Goal: Information Seeking & Learning: Learn about a topic

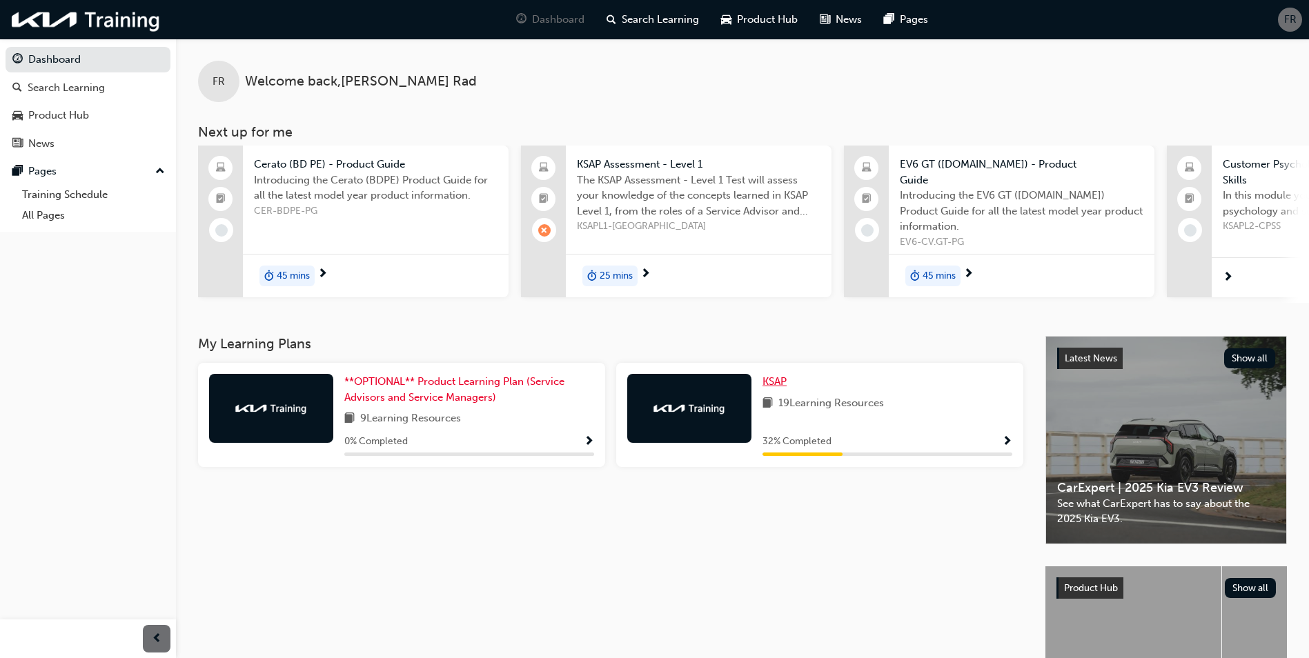
click at [785, 382] on span "KSAP" at bounding box center [775, 381] width 24 height 12
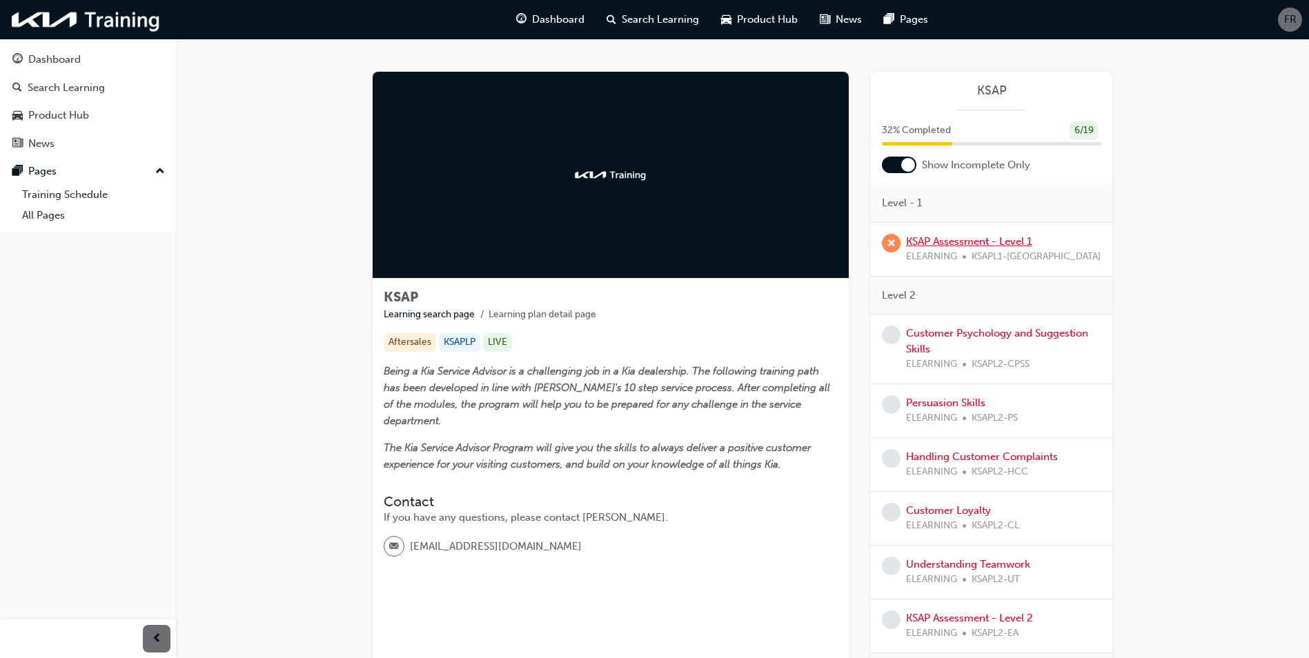
click at [969, 244] on link "KSAP Assessment - Level 1" at bounding box center [969, 241] width 126 height 12
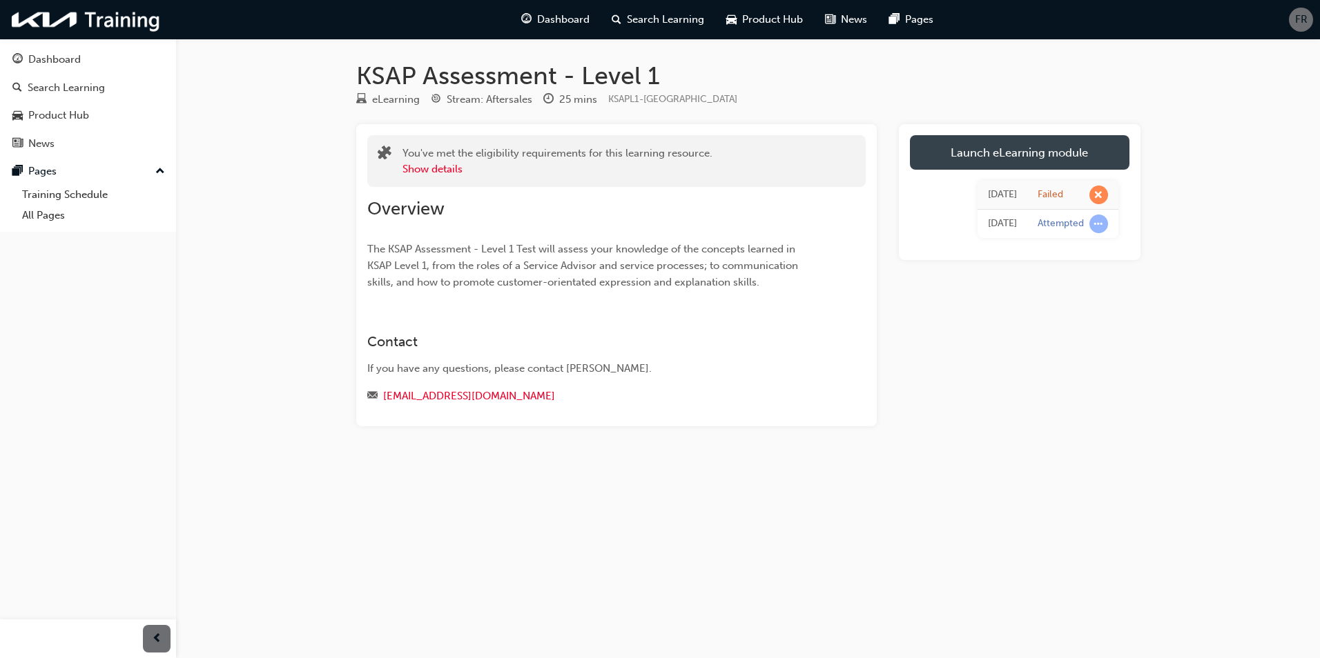
click at [1048, 155] on link "Launch eLearning module" at bounding box center [1019, 152] width 219 height 35
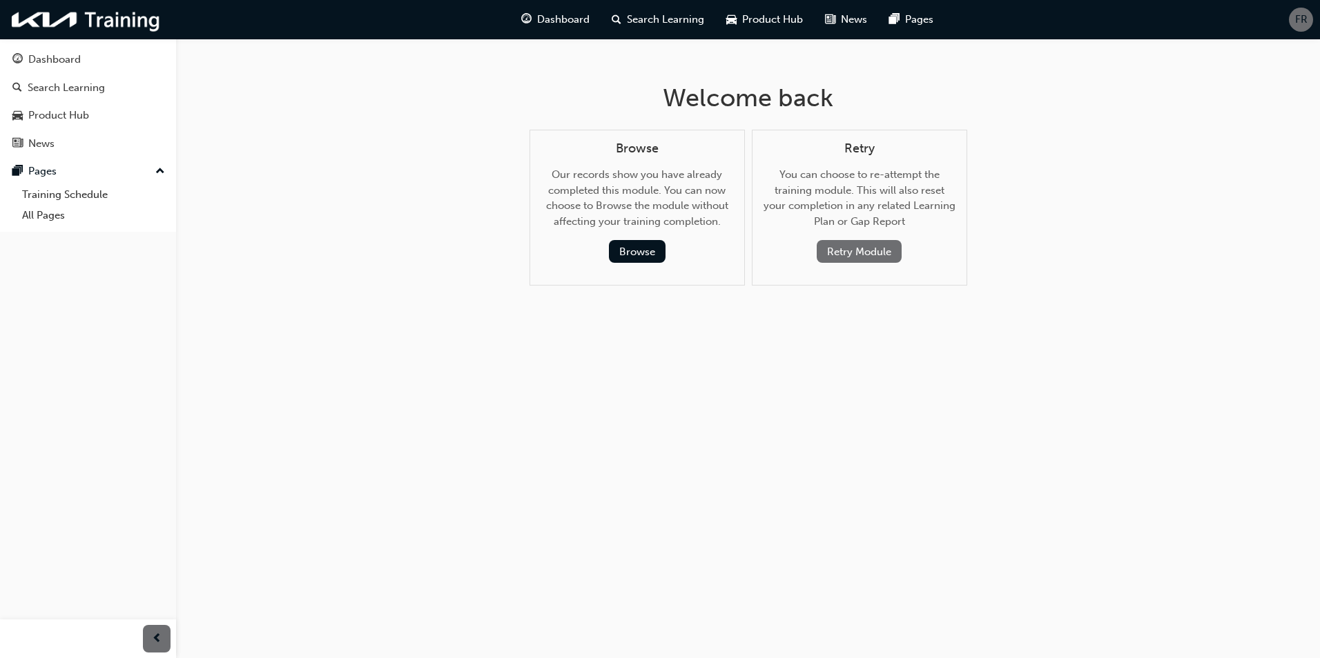
click at [871, 249] on button "Retry Module" at bounding box center [859, 251] width 85 height 23
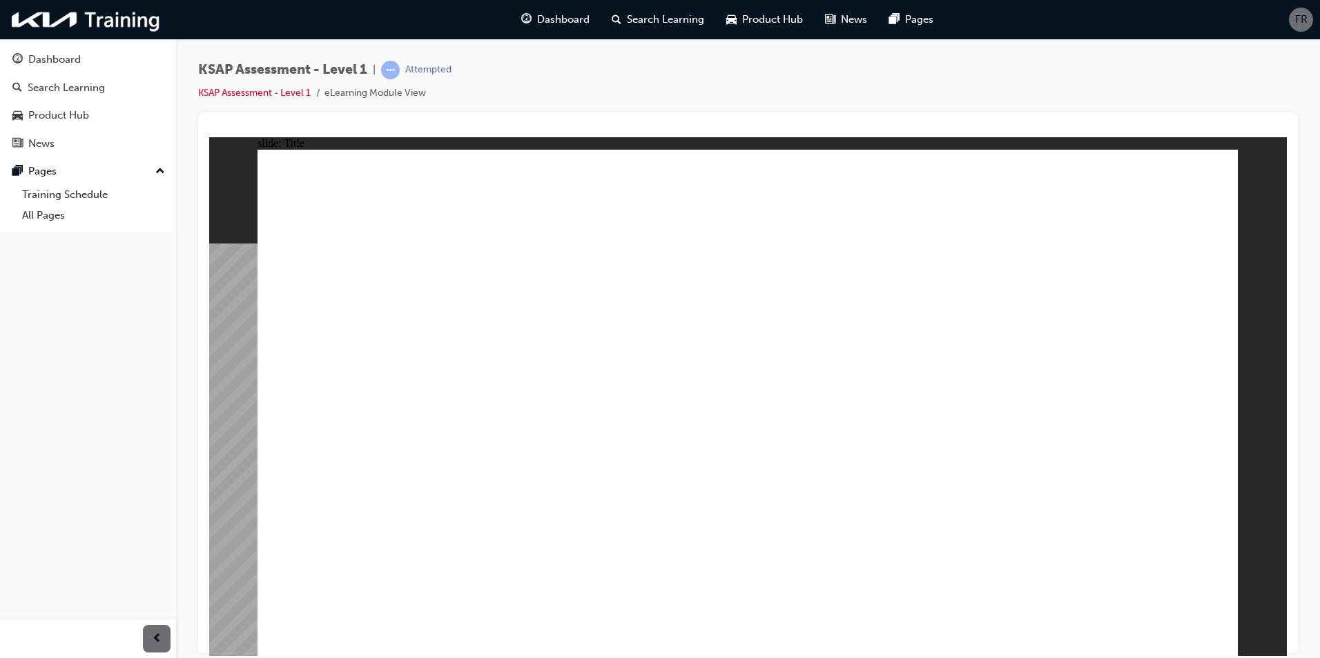
click at [99, 384] on div "Dashboard Search Learning Product Hub News Pages Pages Training Schedule All Pa…" at bounding box center [88, 312] width 176 height 624
click at [714, 86] on div "KSAP Assessment - Level 1 | Attempted KSAP Assessment - Level 1 eLearning Modul…" at bounding box center [748, 87] width 1100 height 52
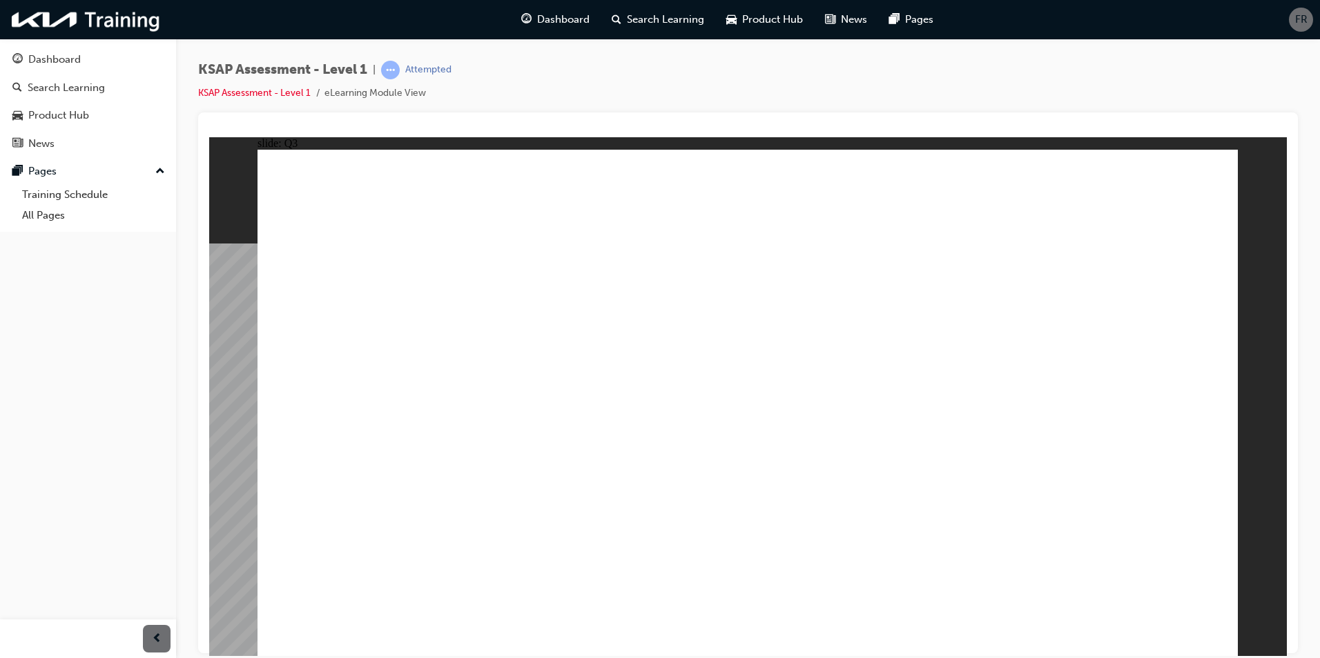
radio input "true"
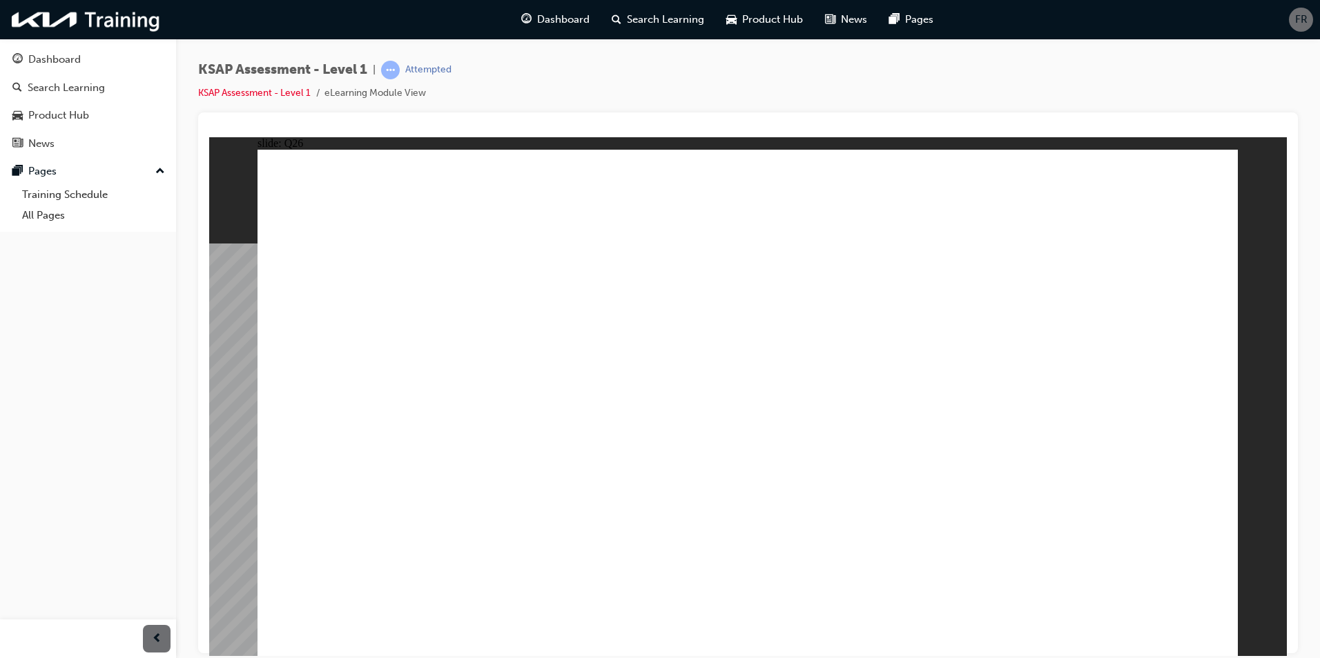
radio input "true"
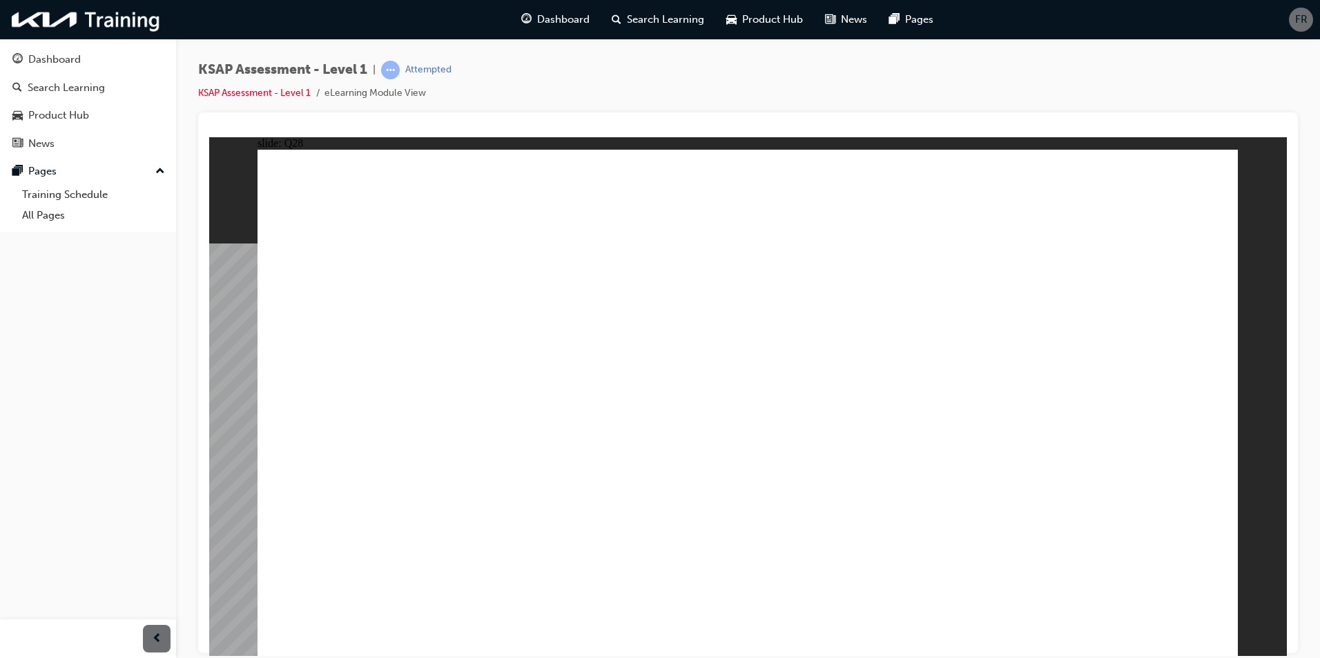
radio input "true"
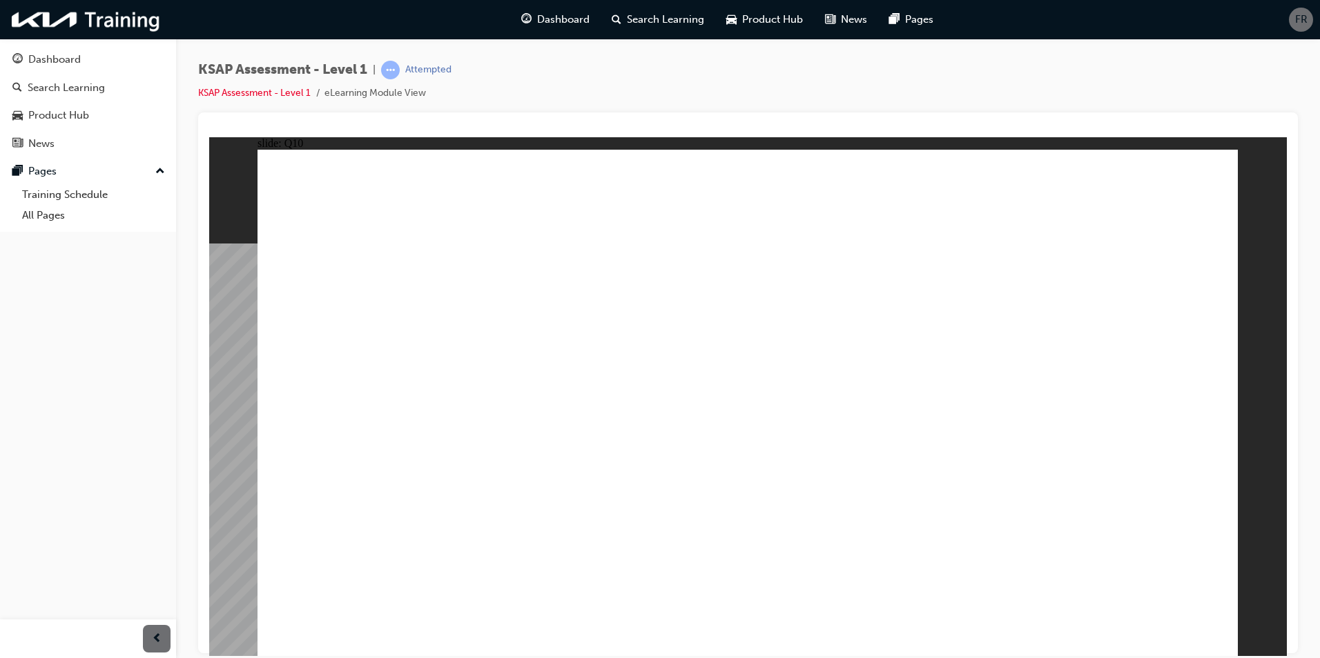
radio input "true"
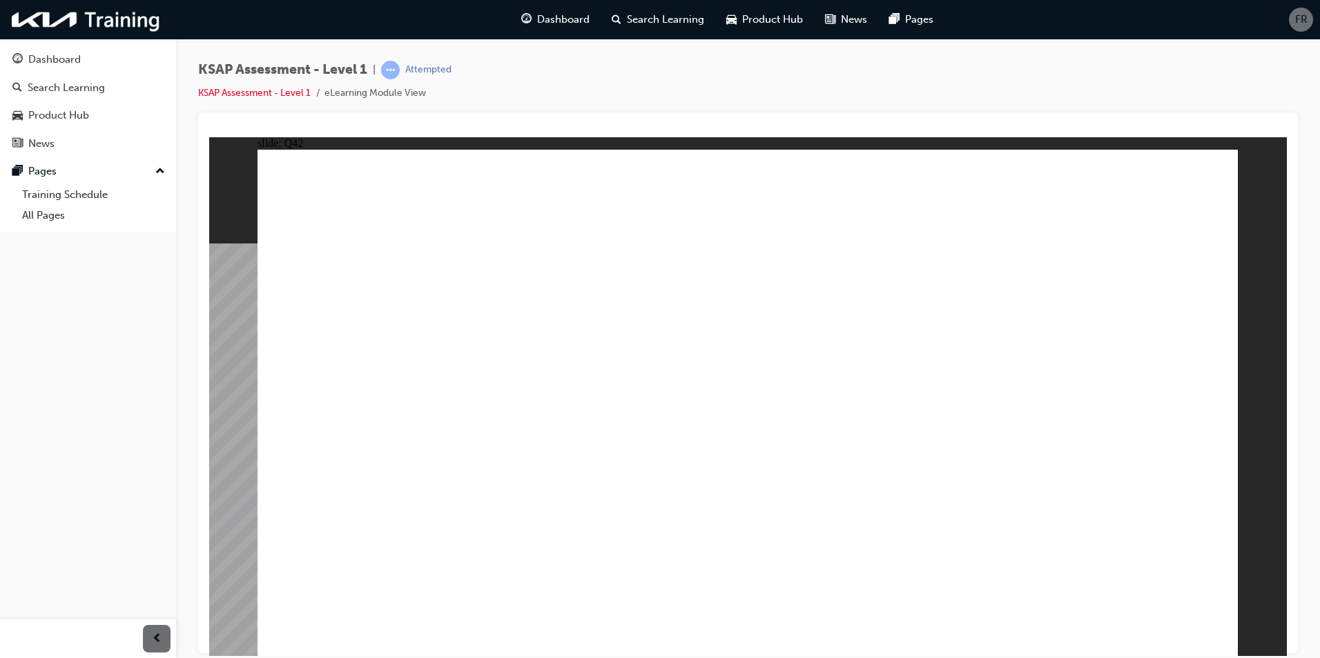
radio input "true"
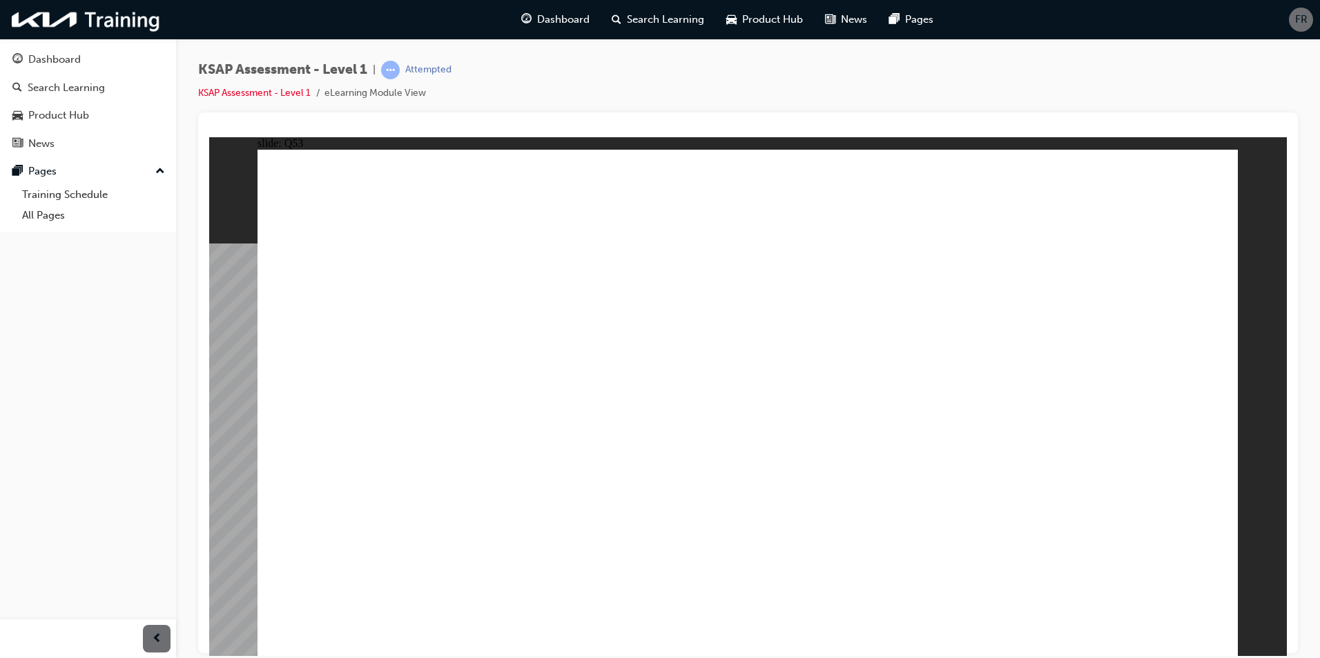
radio input "true"
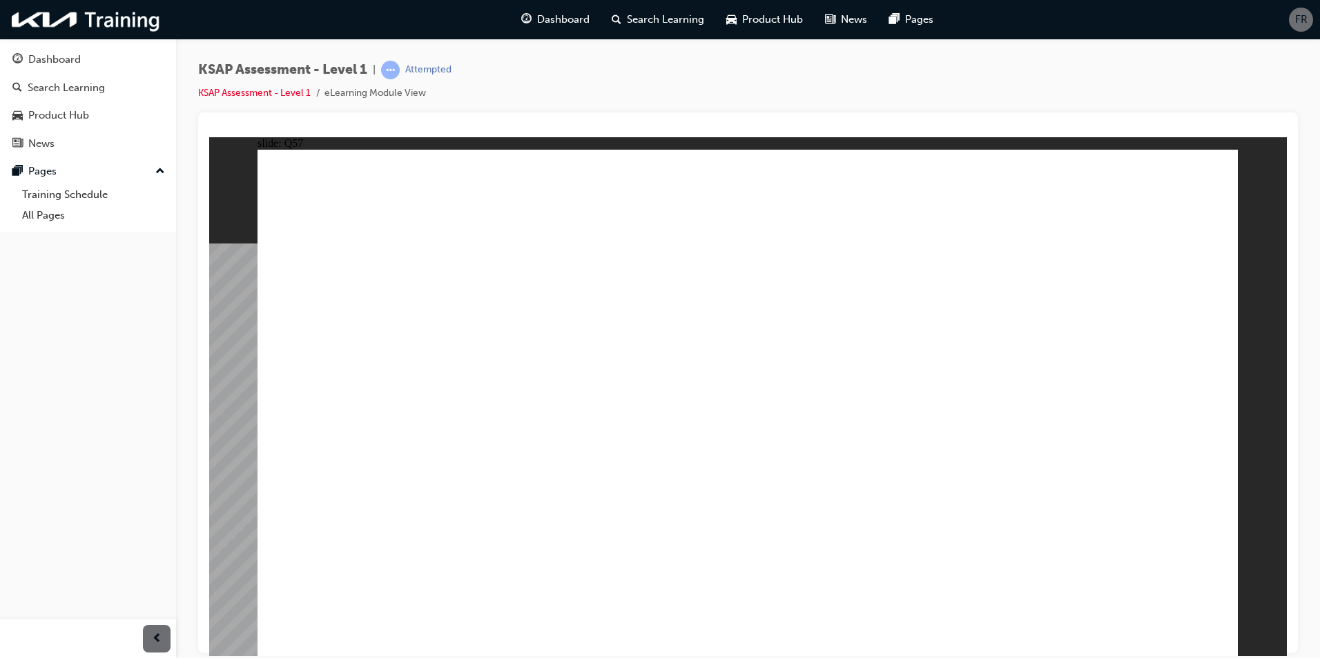
radio input "true"
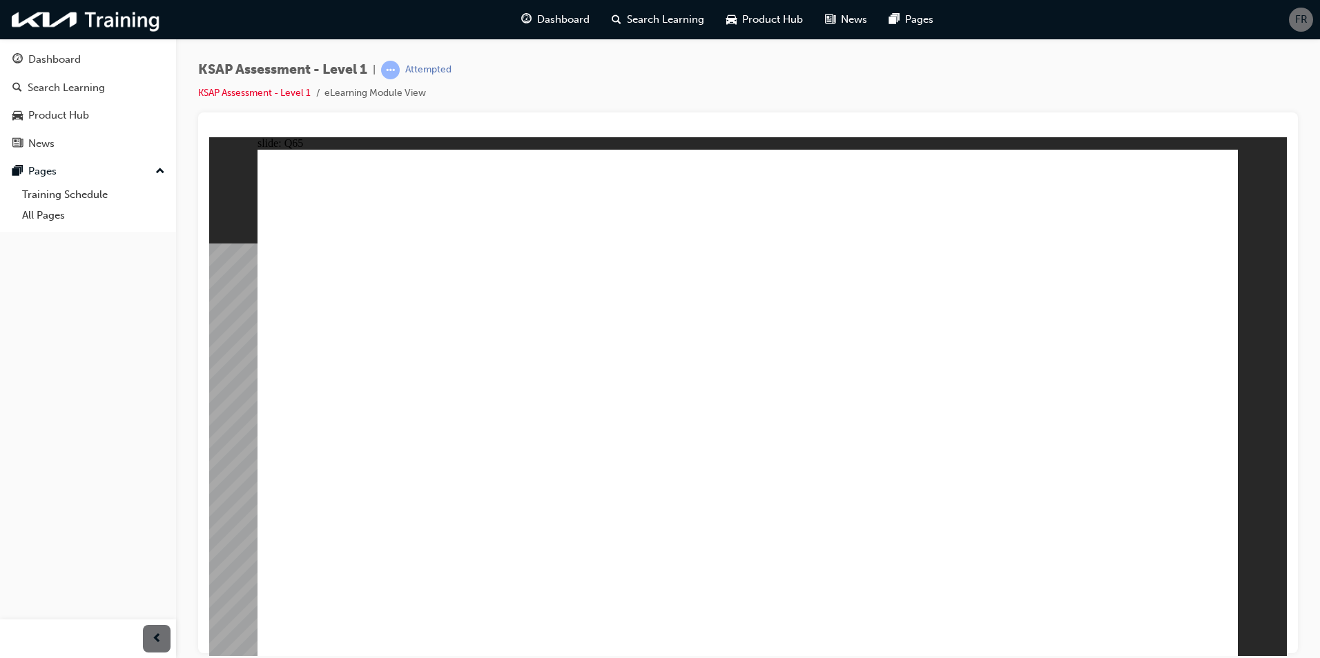
radio input "true"
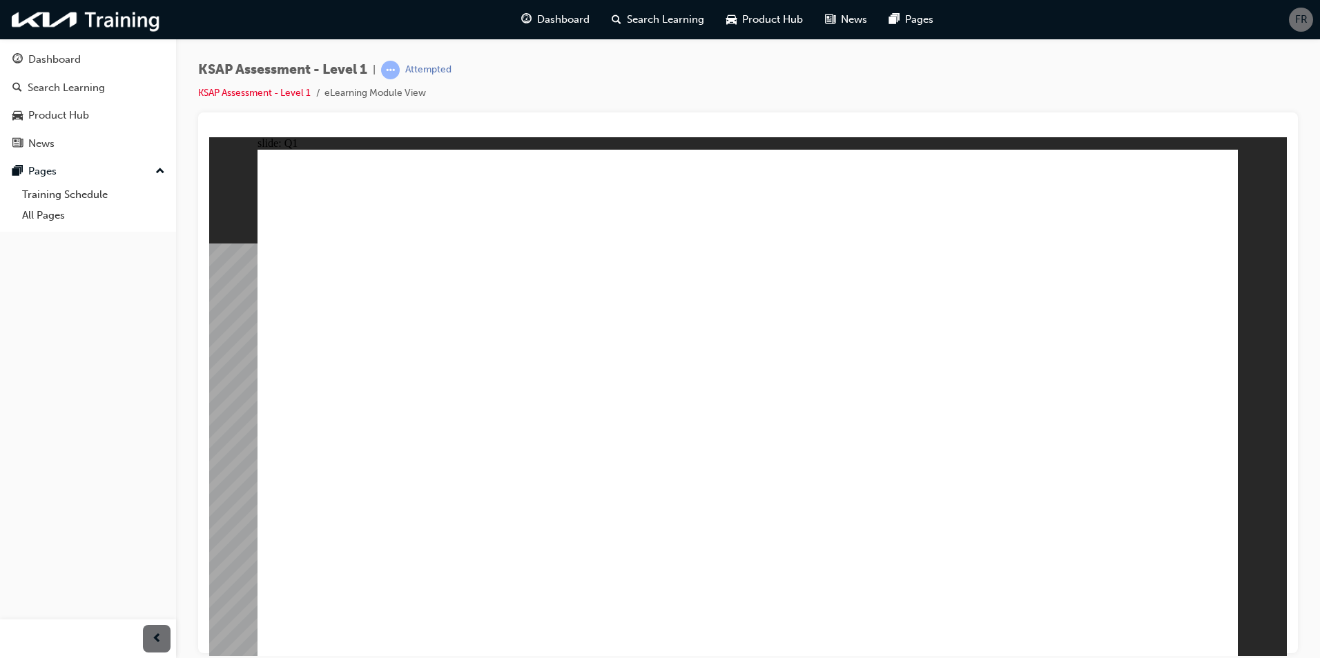
drag, startPoint x: 509, startPoint y: 369, endPoint x: 502, endPoint y: 450, distance: 81.7
drag, startPoint x: 837, startPoint y: 386, endPoint x: 828, endPoint y: 376, distance: 13.2
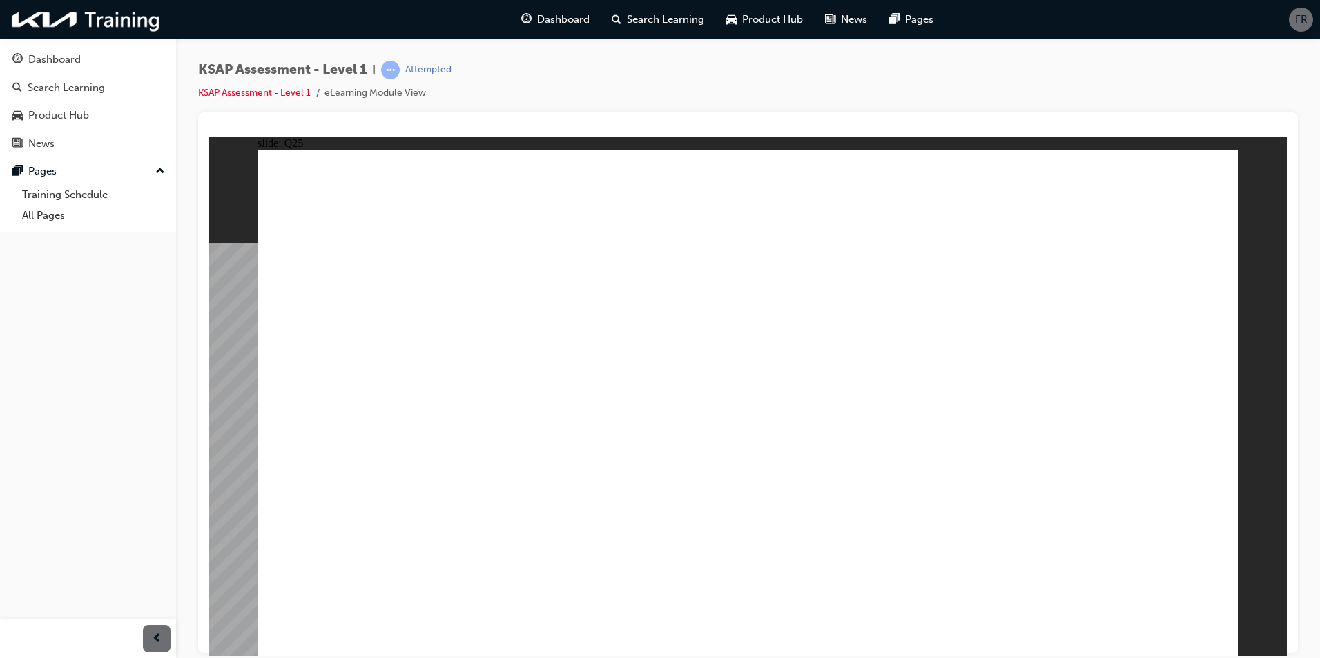
radio input "true"
drag, startPoint x: 746, startPoint y: 471, endPoint x: 736, endPoint y: 483, distance: 15.2
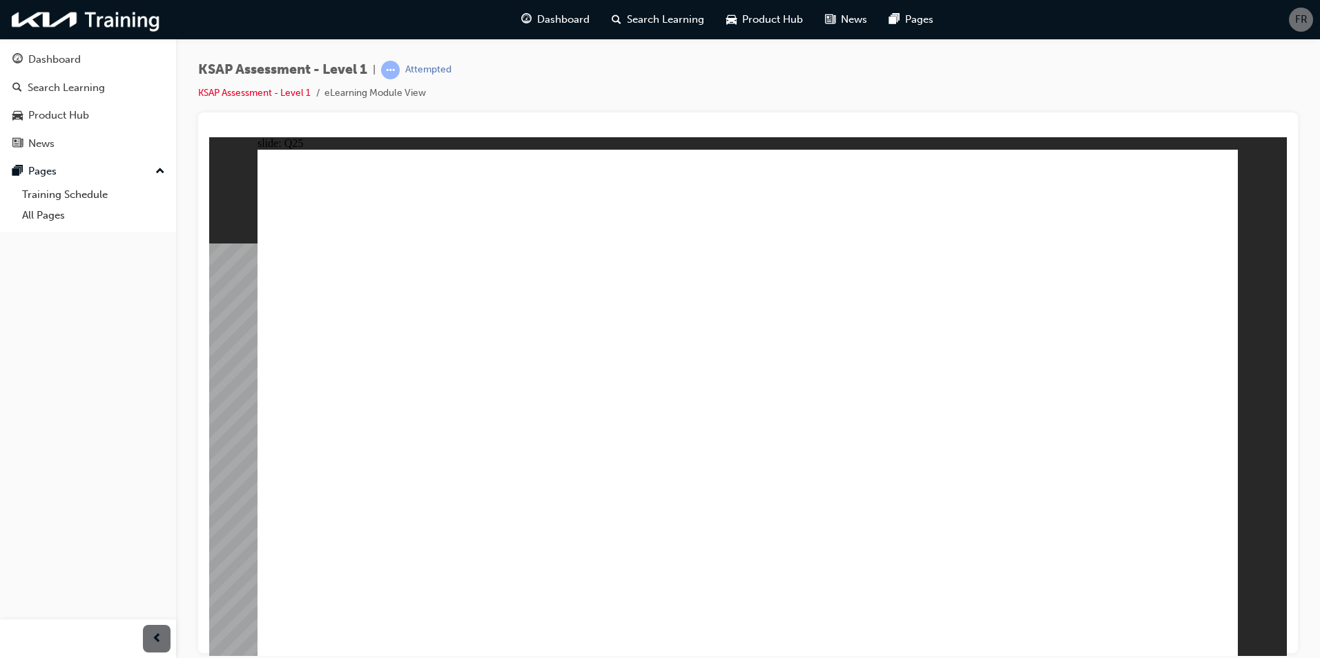
radio input "true"
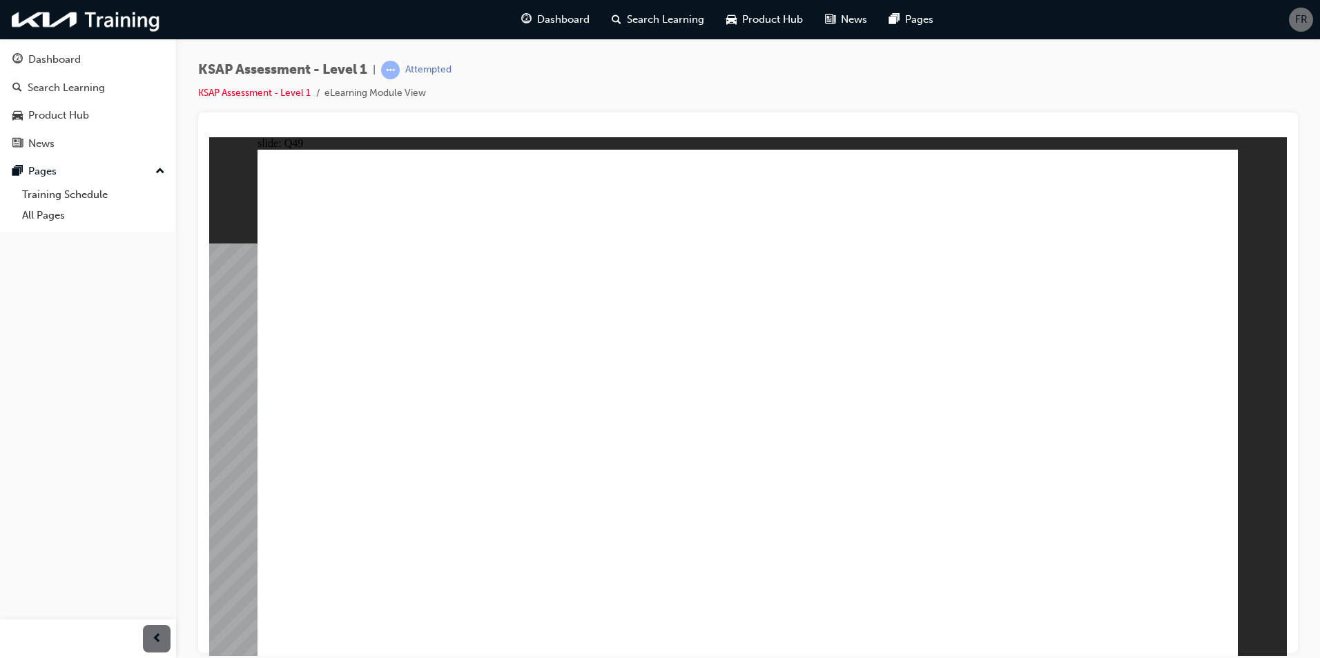
radio input "true"
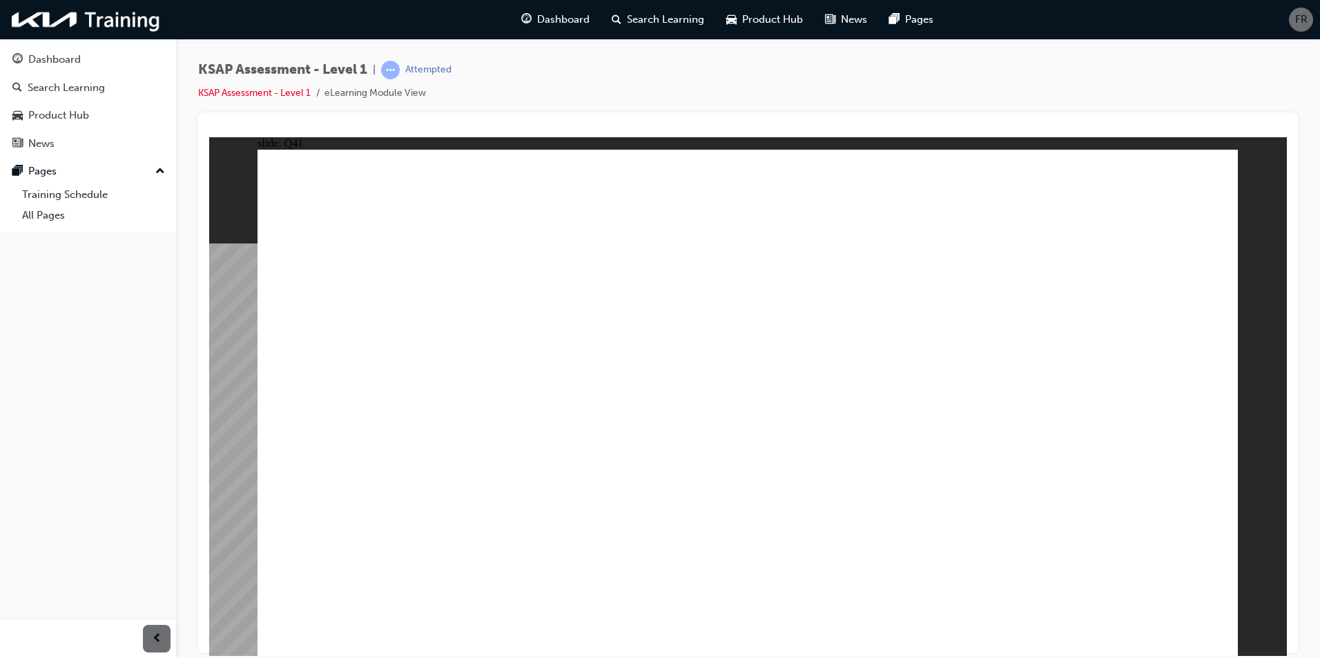
radio input "false"
radio input "true"
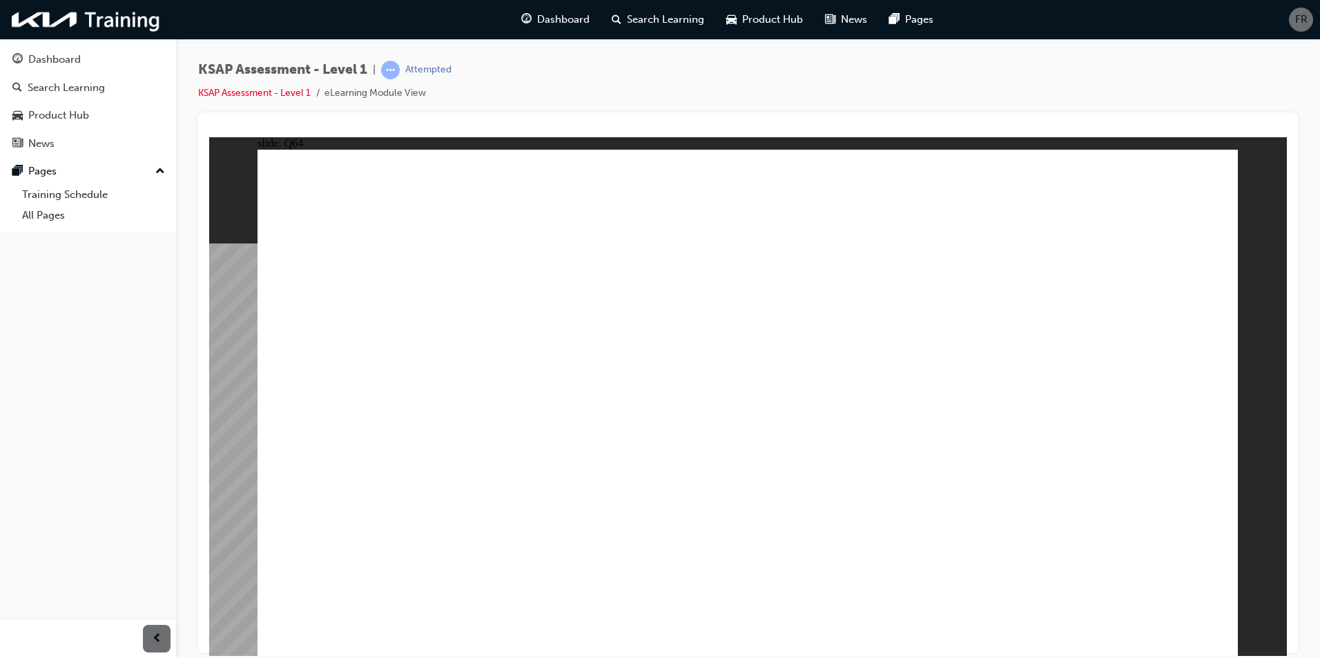
radio input "true"
drag, startPoint x: 1095, startPoint y: 400, endPoint x: 426, endPoint y: 505, distance: 677.1
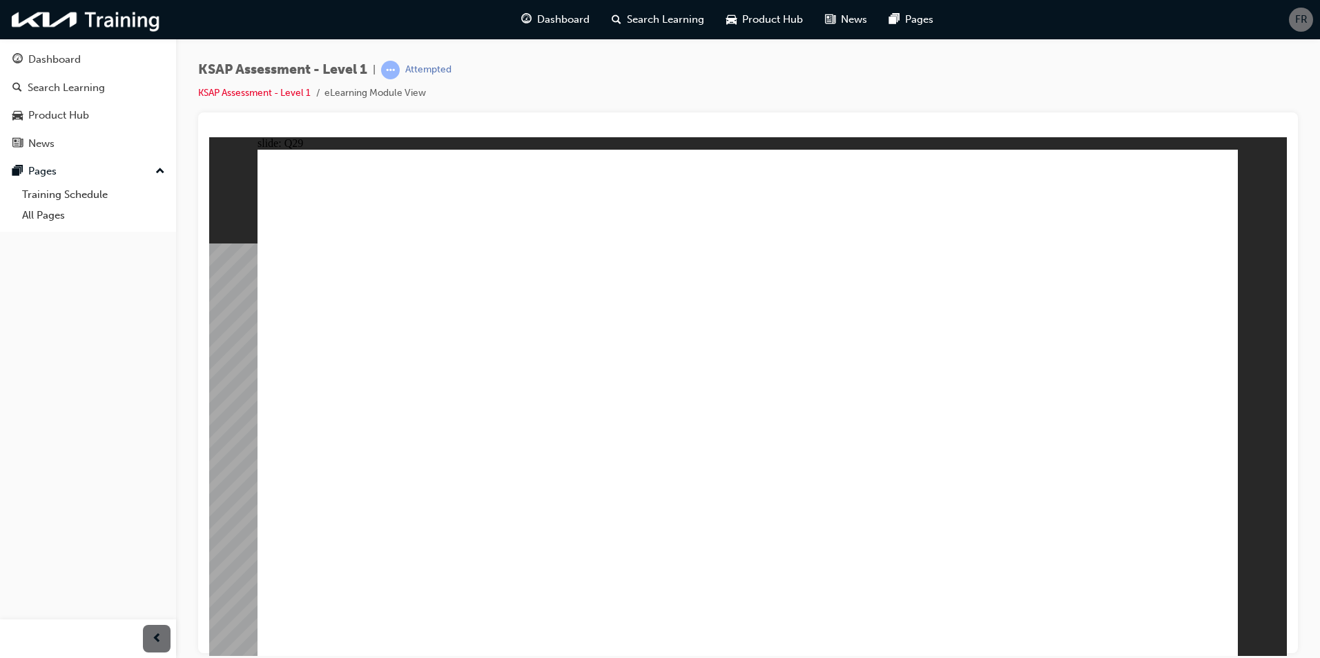
radio input "true"
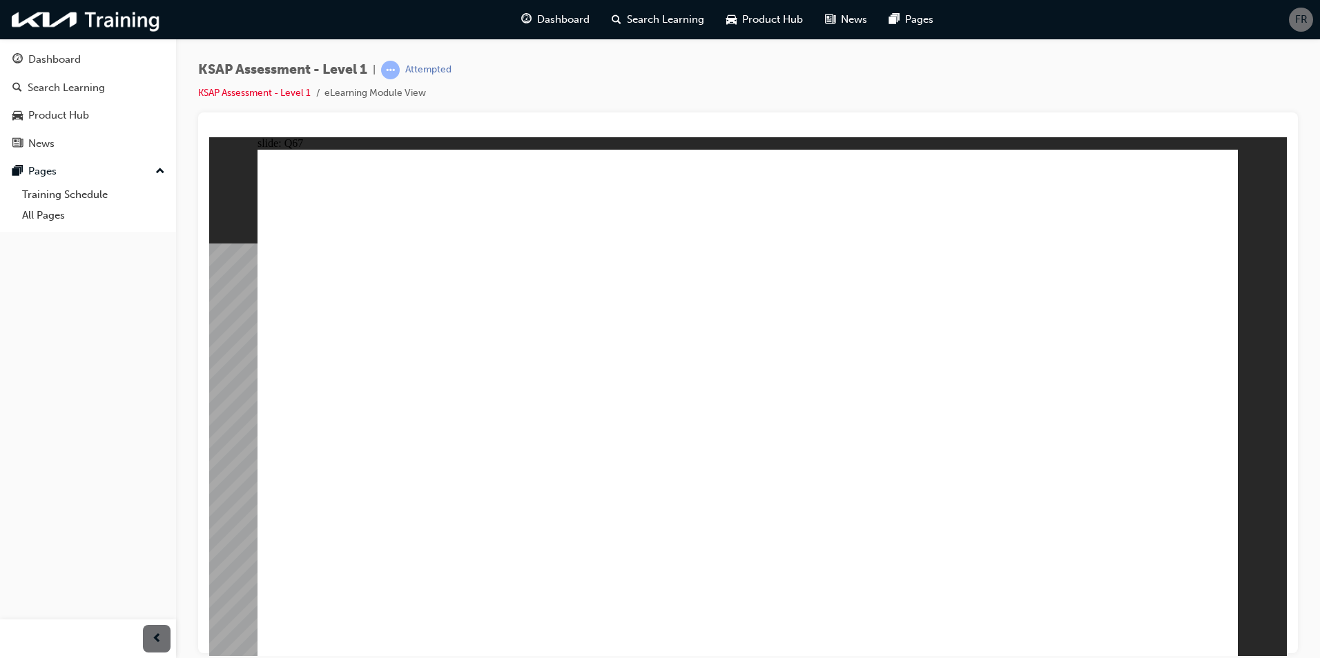
checkbox input "true"
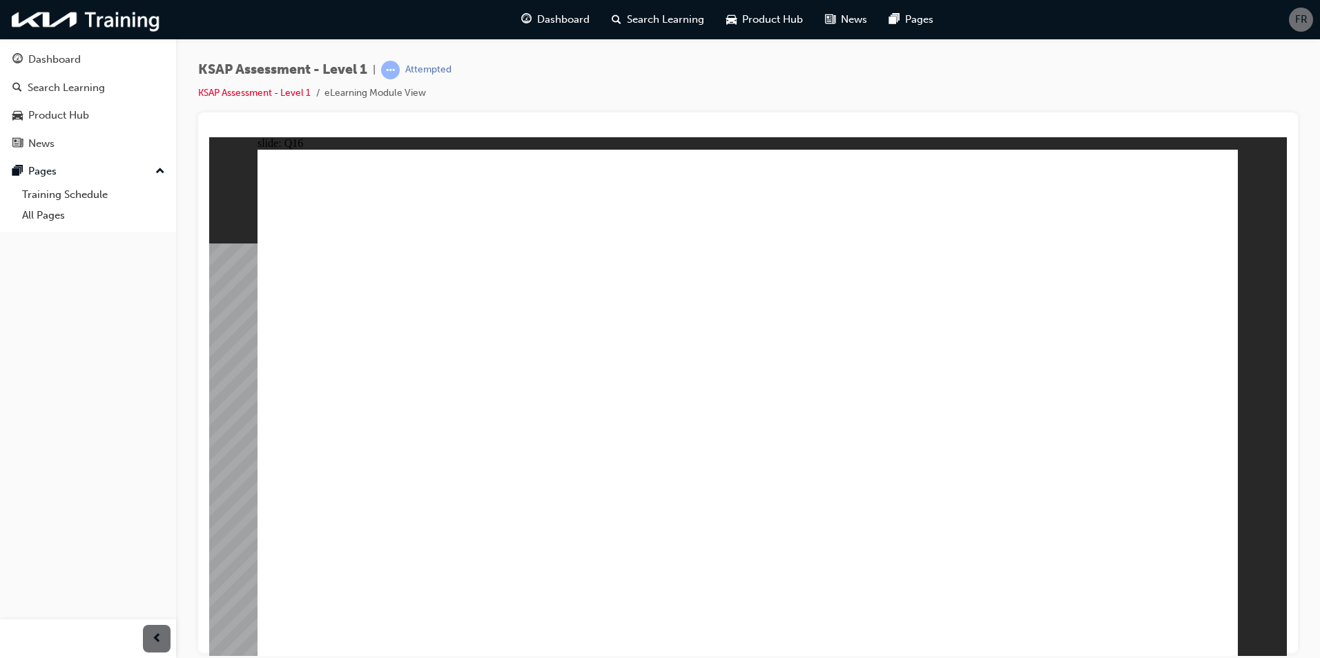
radio input "true"
drag, startPoint x: 784, startPoint y: 374, endPoint x: 775, endPoint y: 353, distance: 22.6
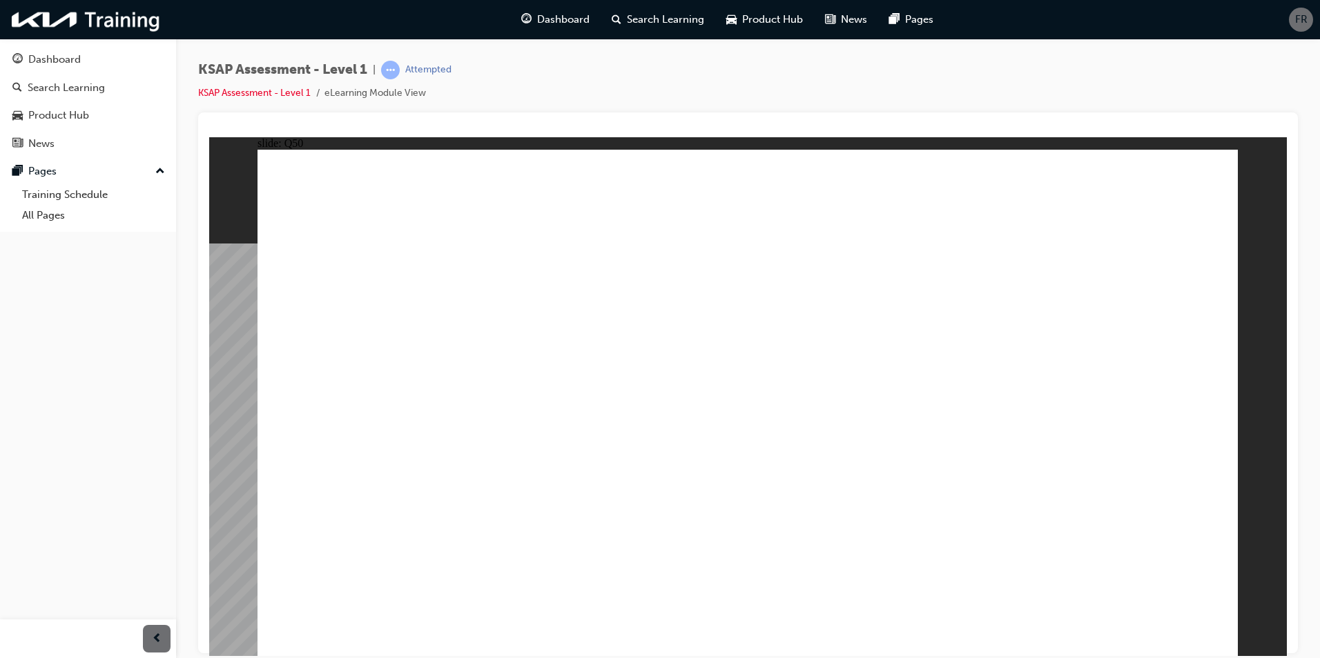
radio input "true"
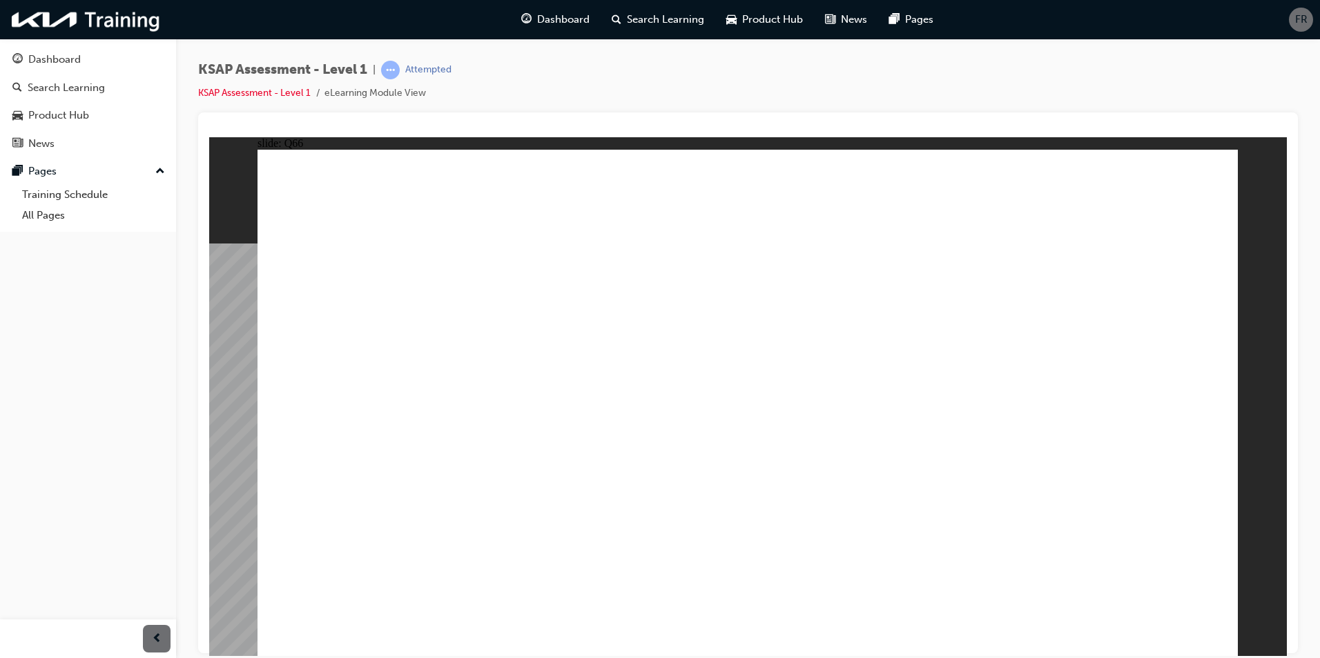
radio input "true"
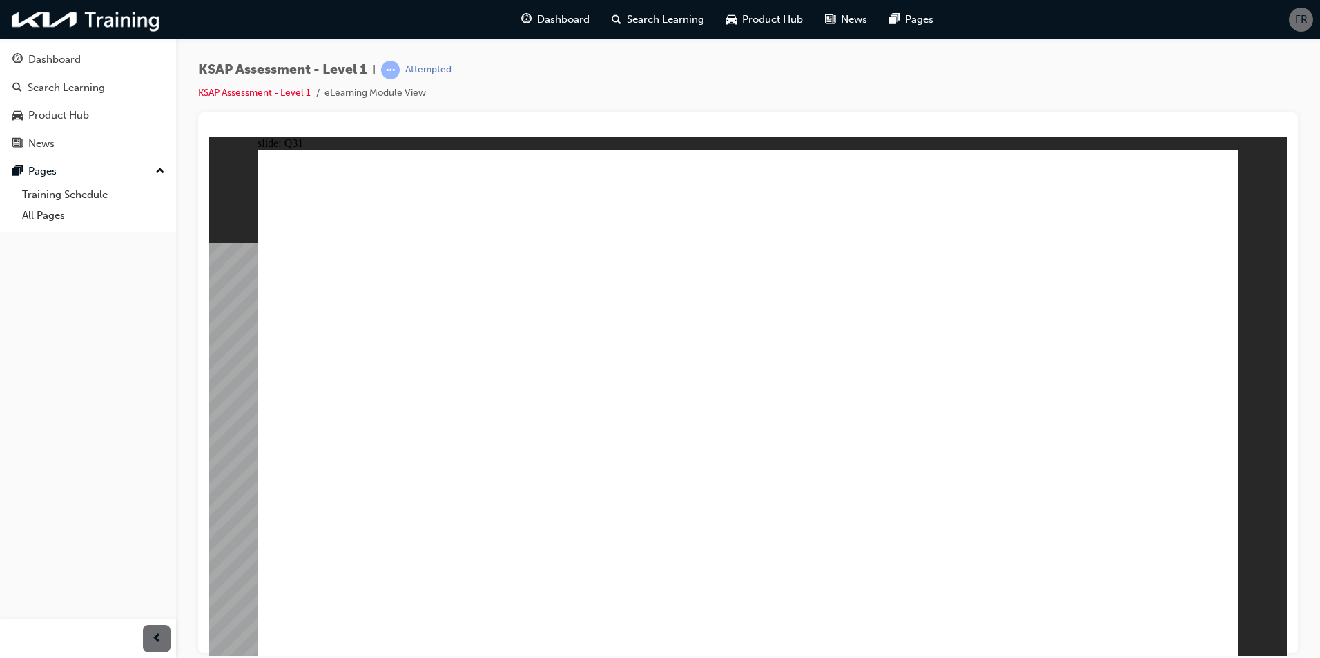
radio input "true"
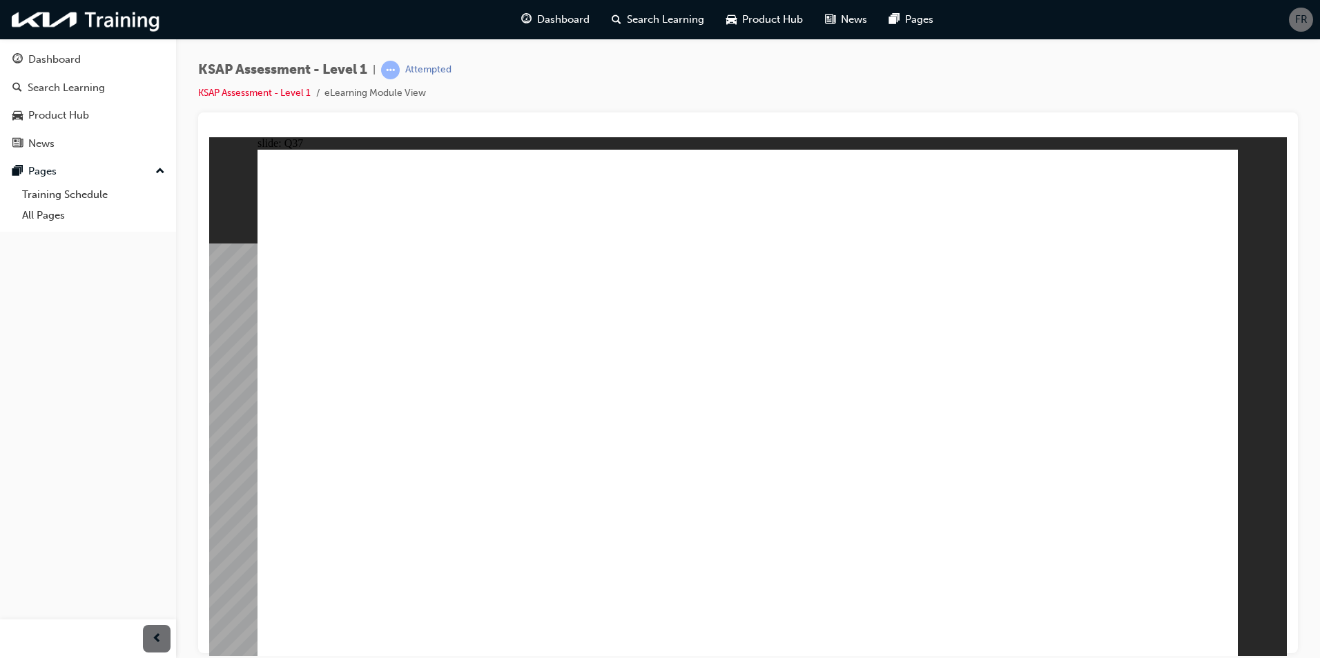
radio input "true"
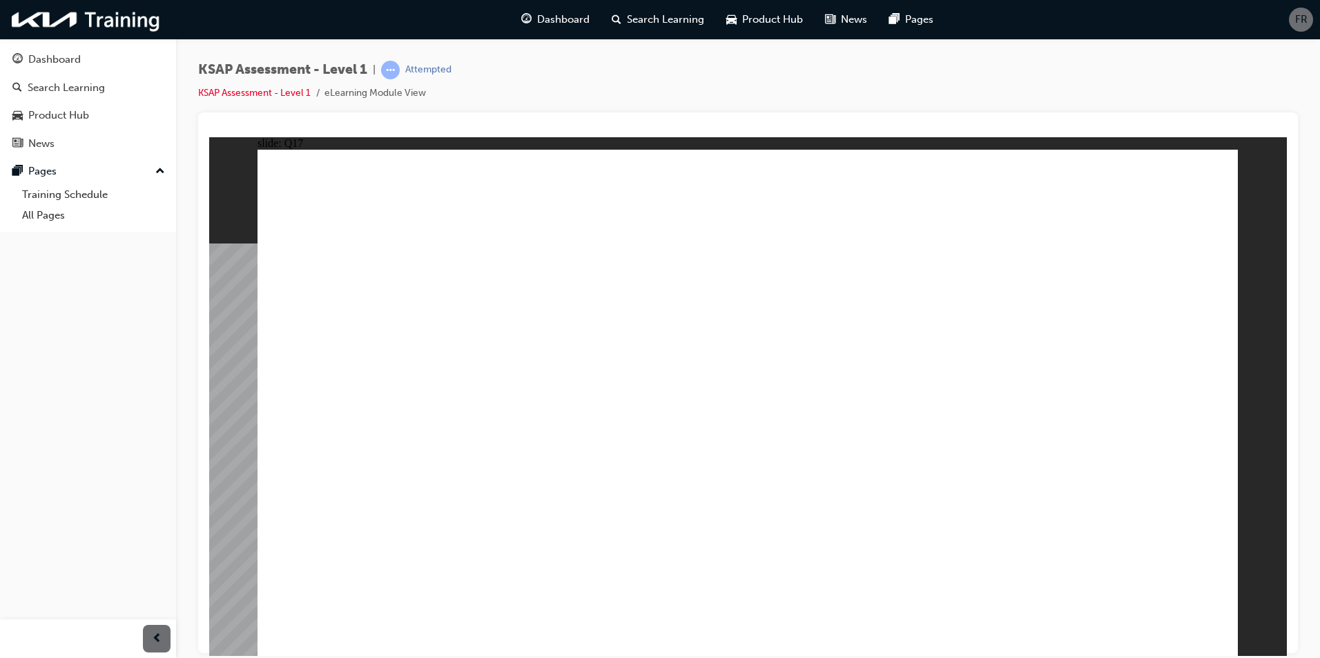
radio input "true"
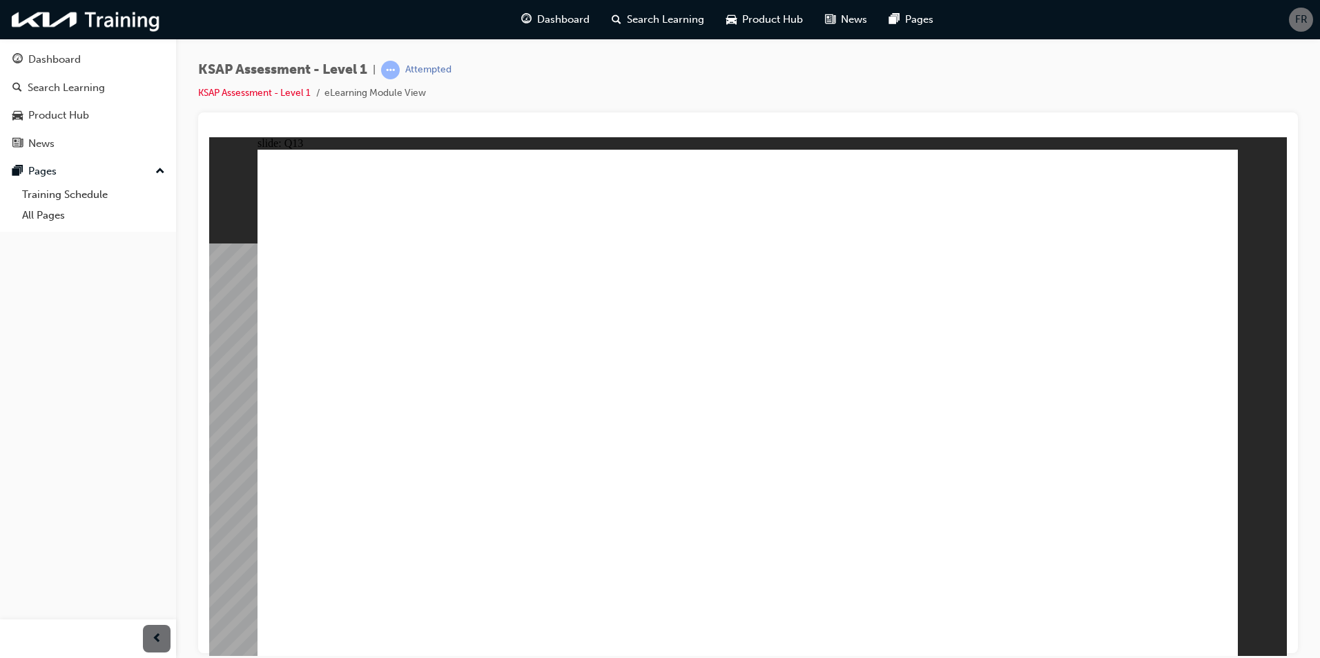
radio input "true"
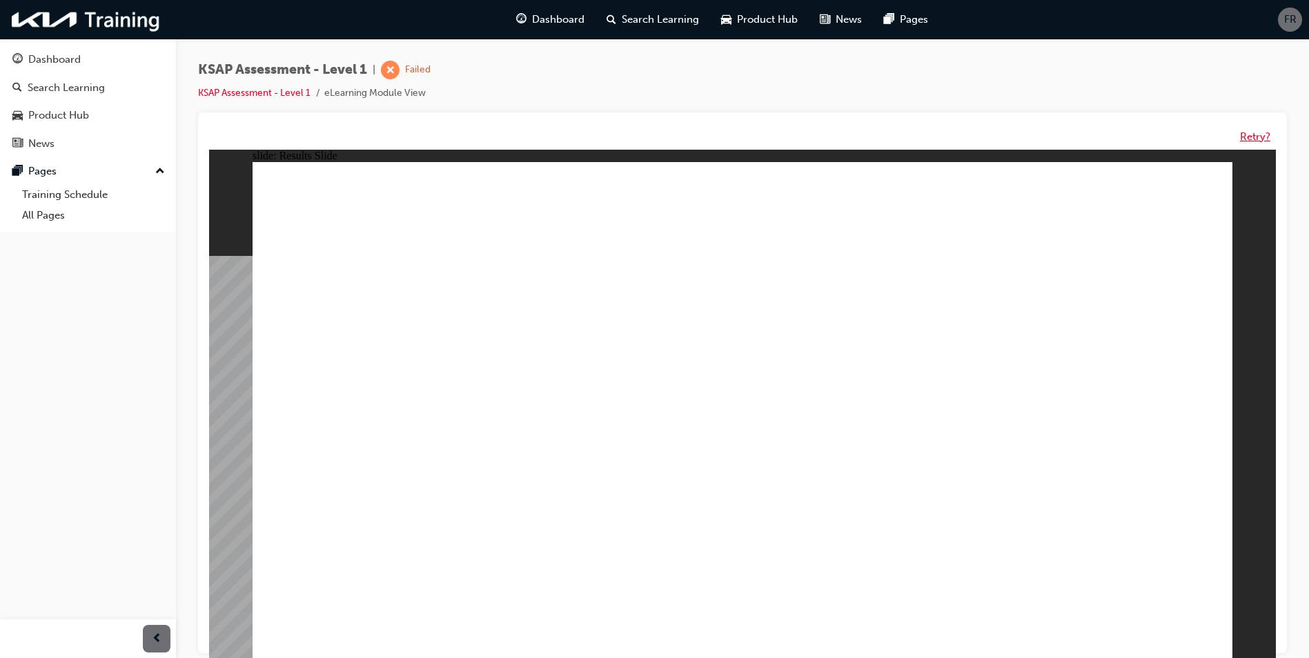
click at [1251, 140] on button "Retry?" at bounding box center [1255, 137] width 30 height 16
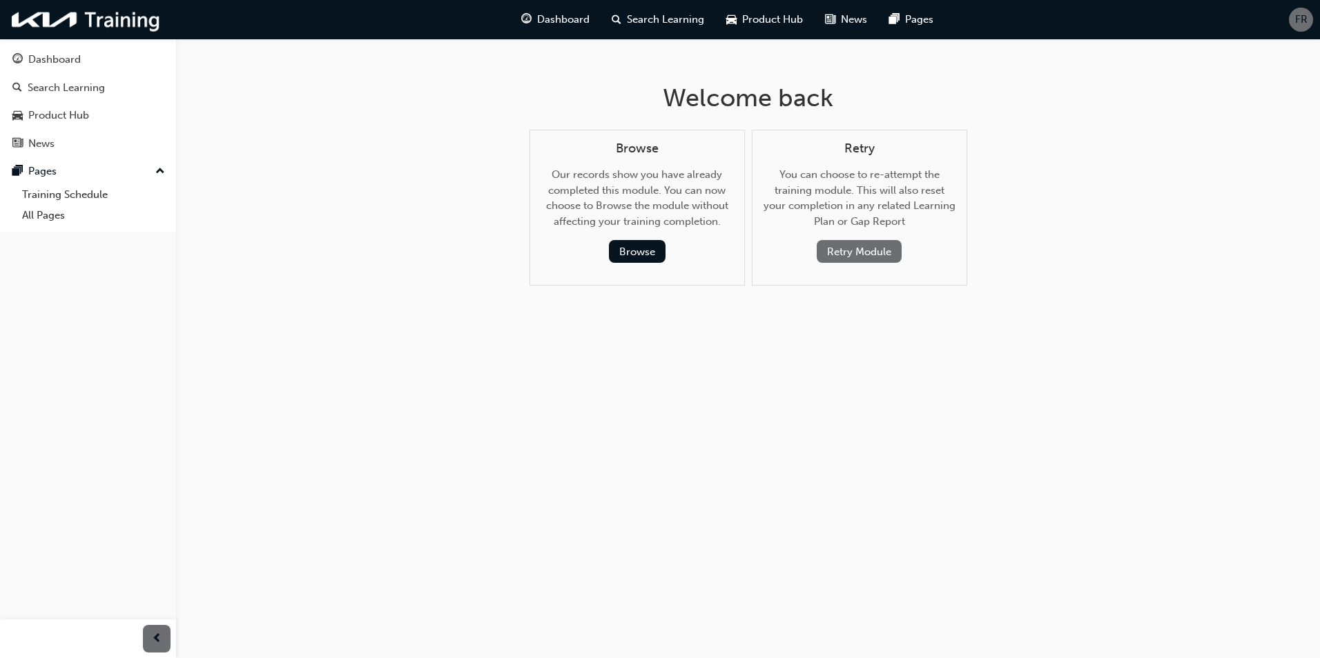
click at [889, 251] on button "Retry Module" at bounding box center [859, 251] width 85 height 23
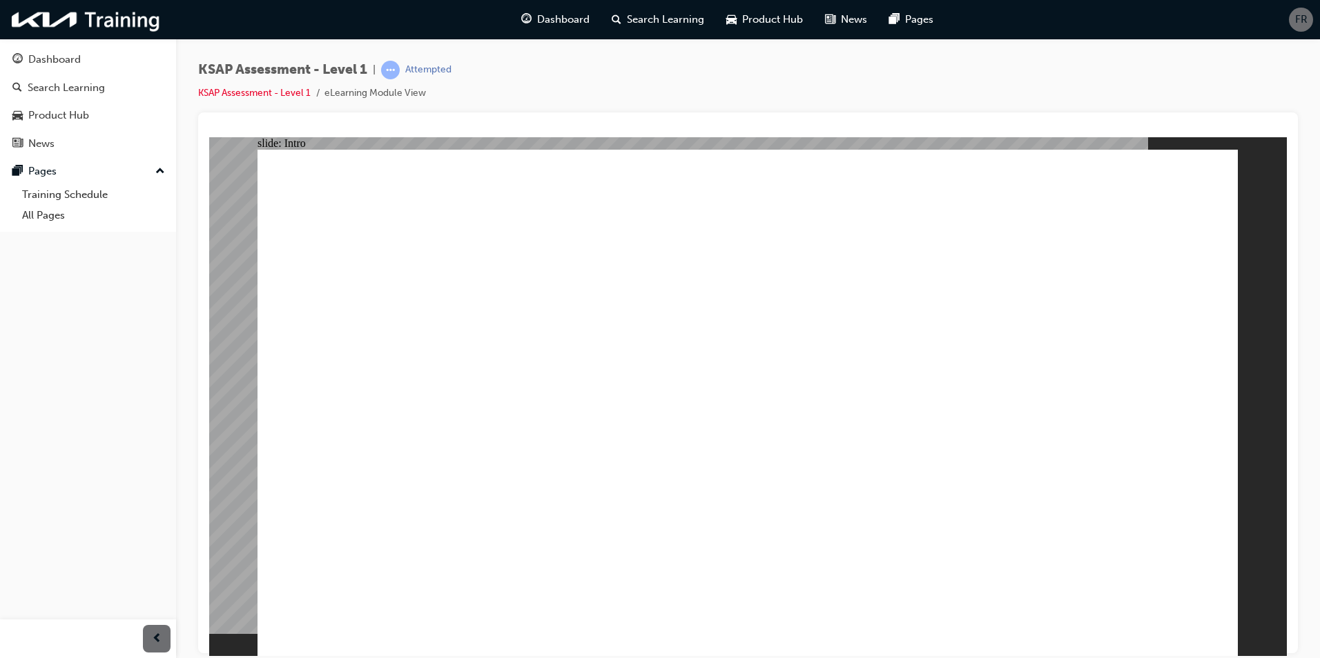
click at [601, 106] on div "KSAP Assessment - Level 1 | Attempted KSAP Assessment - Level 1 eLearning Modul…" at bounding box center [748, 87] width 1100 height 52
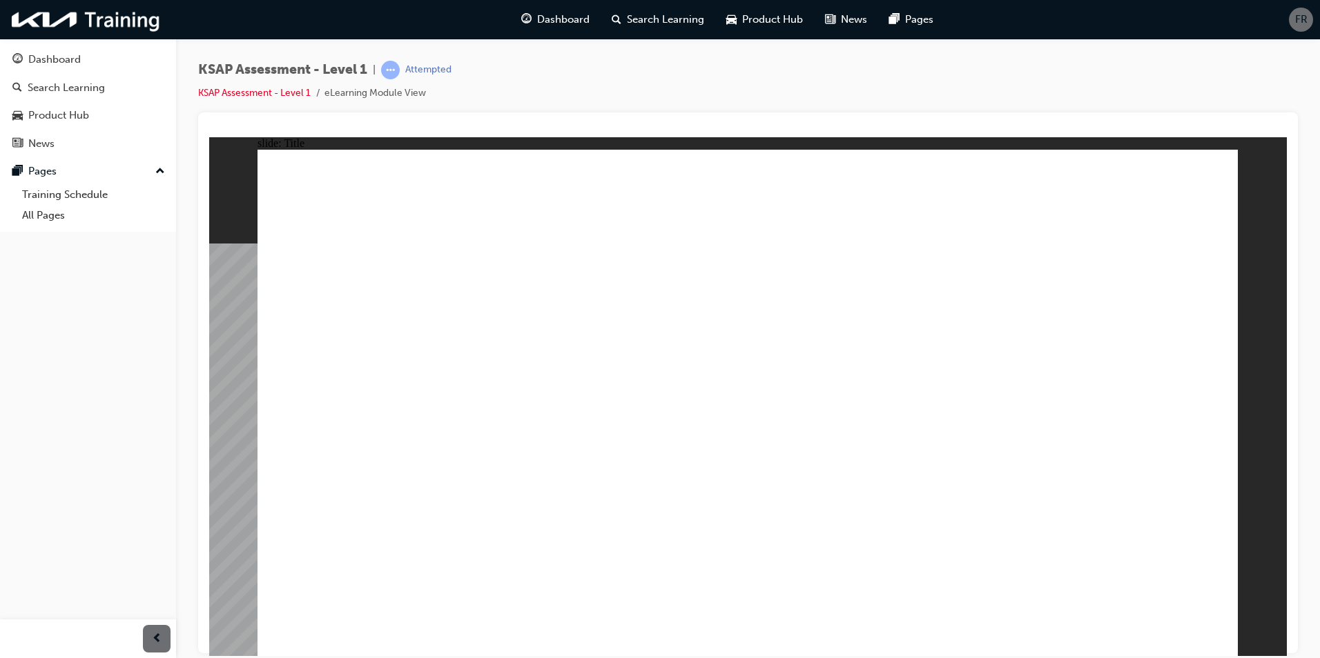
radio input "true"
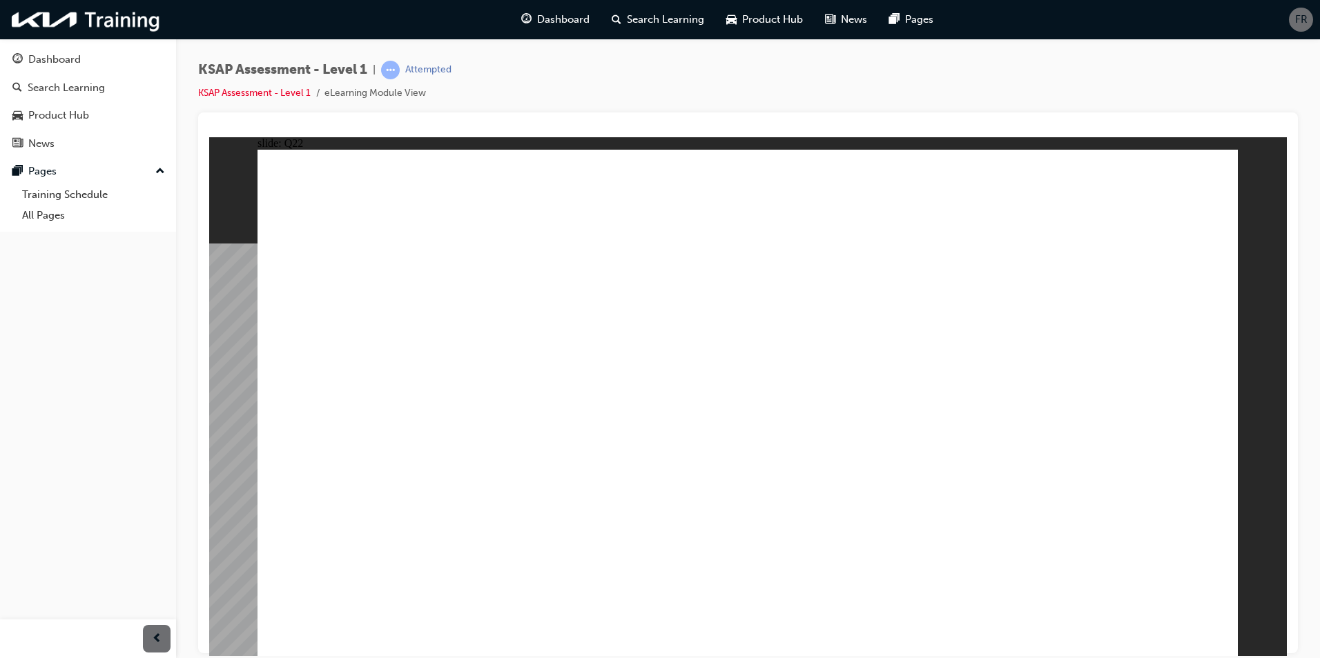
radio input "true"
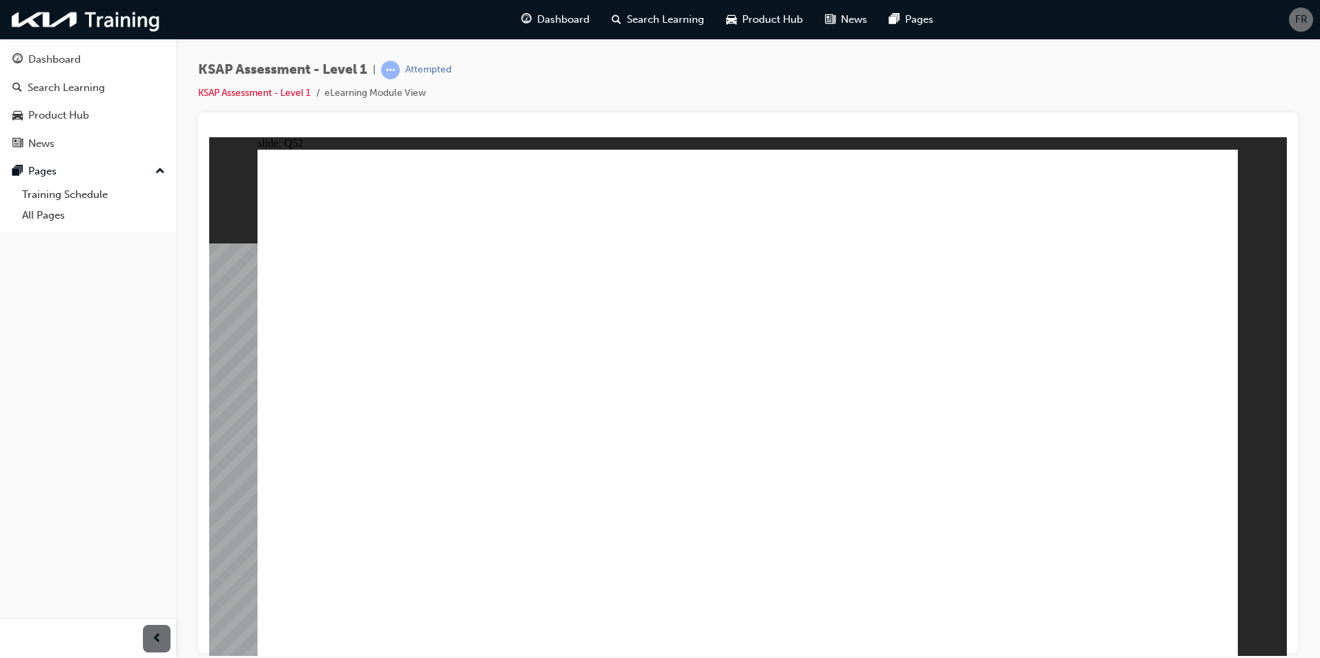
drag, startPoint x: 580, startPoint y: 326, endPoint x: 497, endPoint y: 331, distance: 83.6
radio input "true"
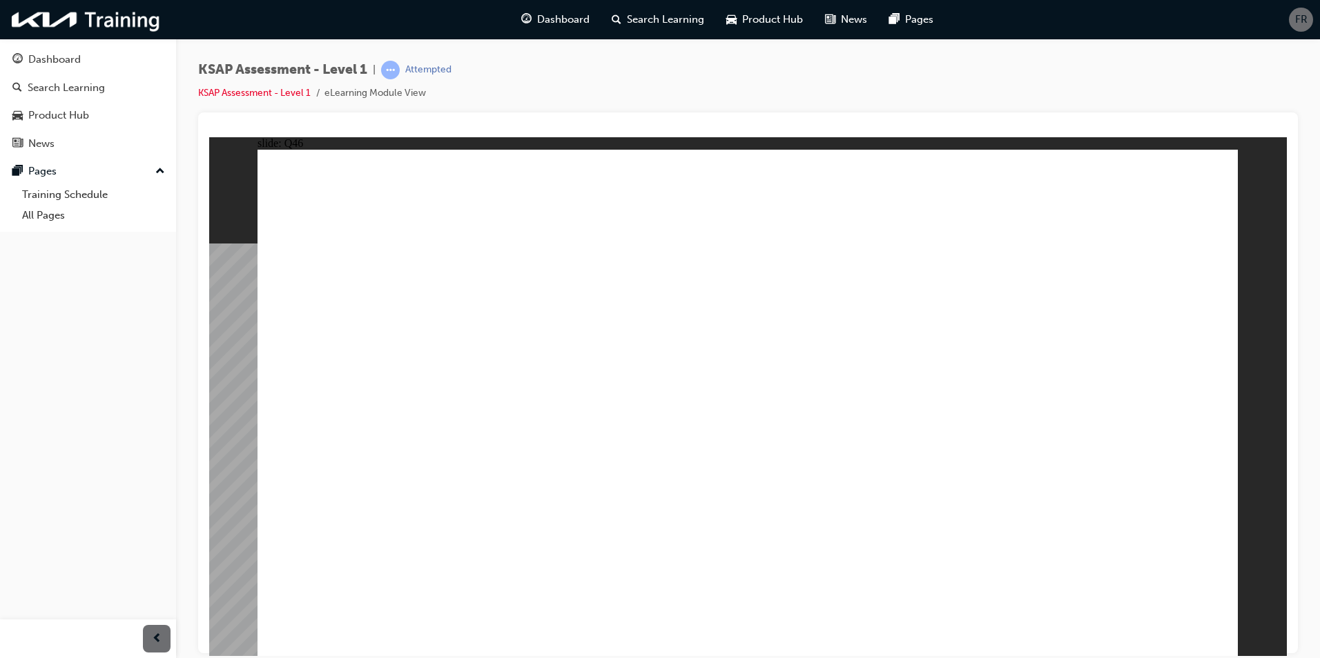
radio input "true"
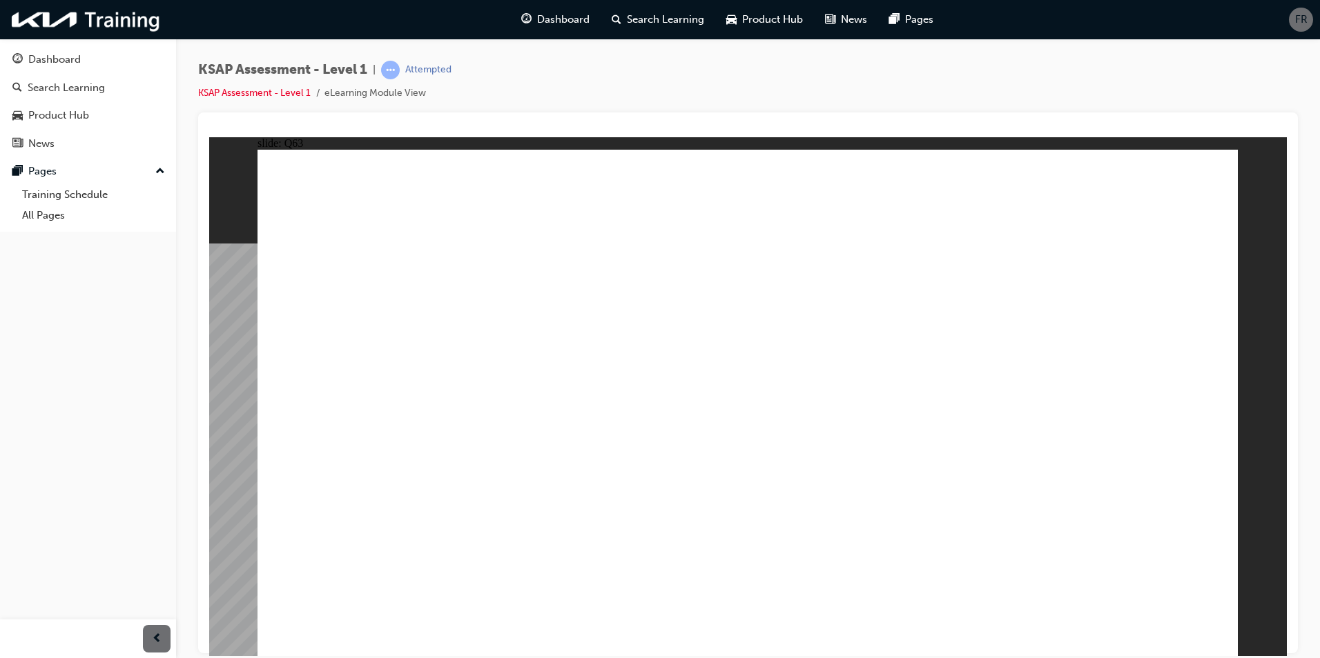
radio input "true"
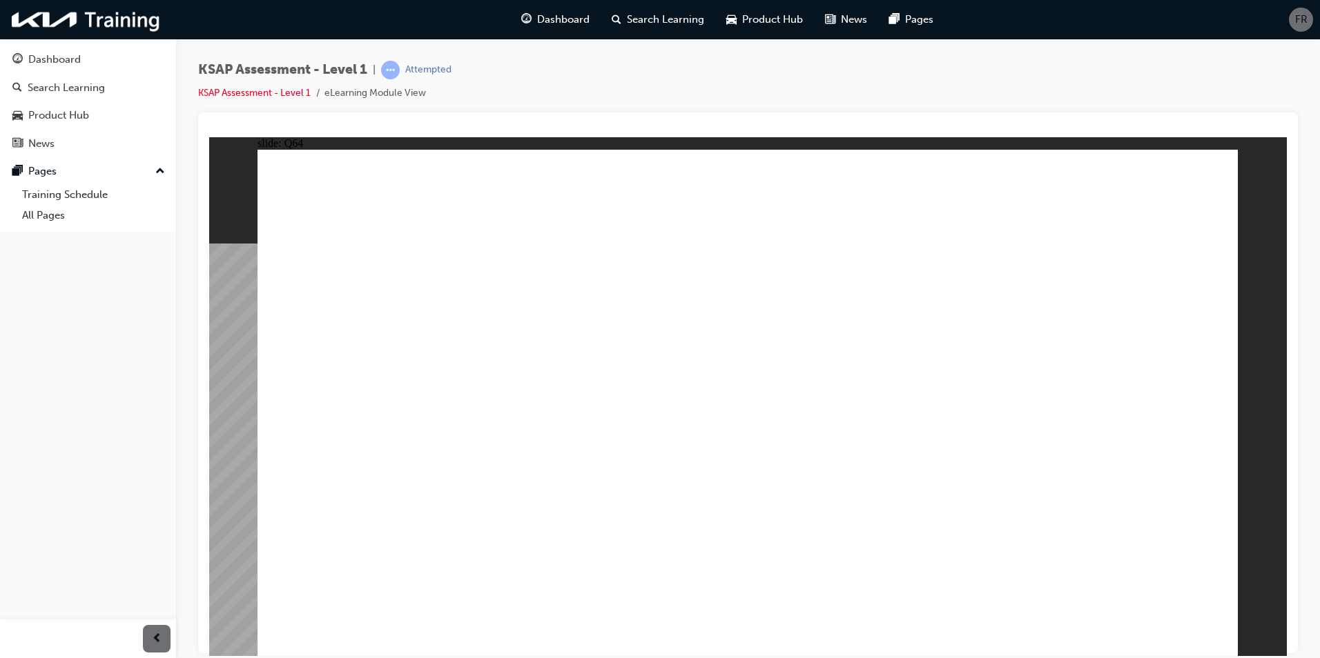
radio input "true"
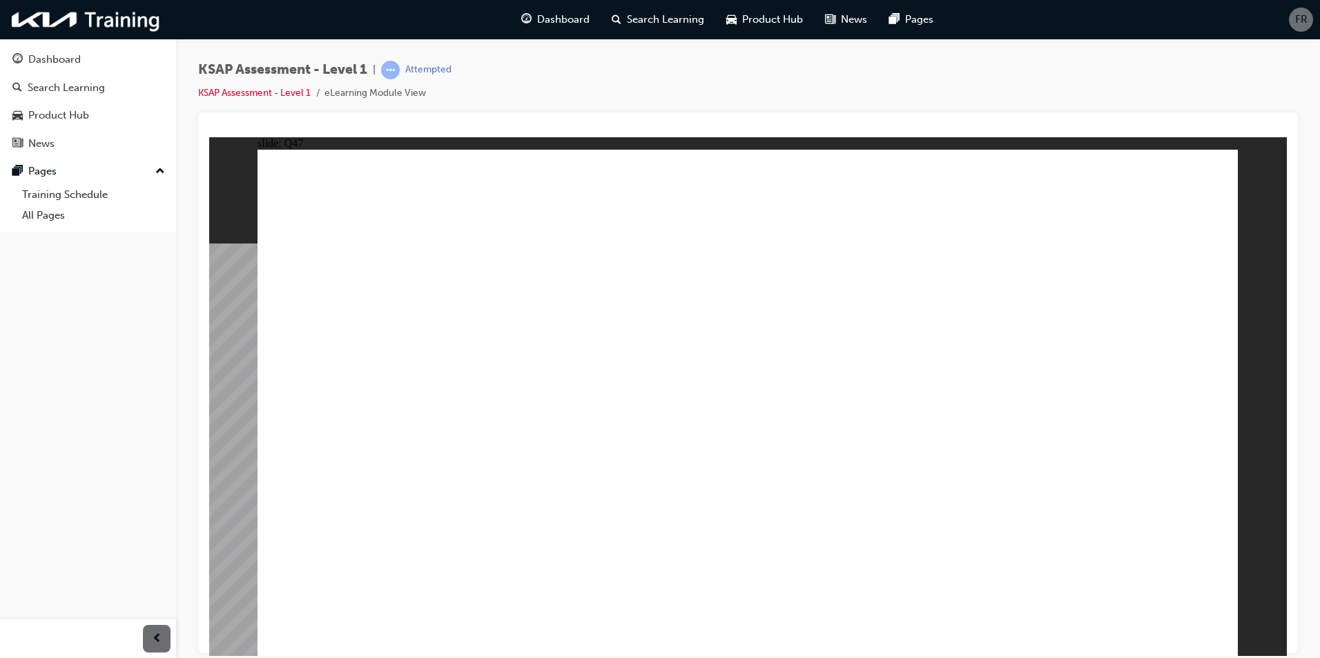
radio input "true"
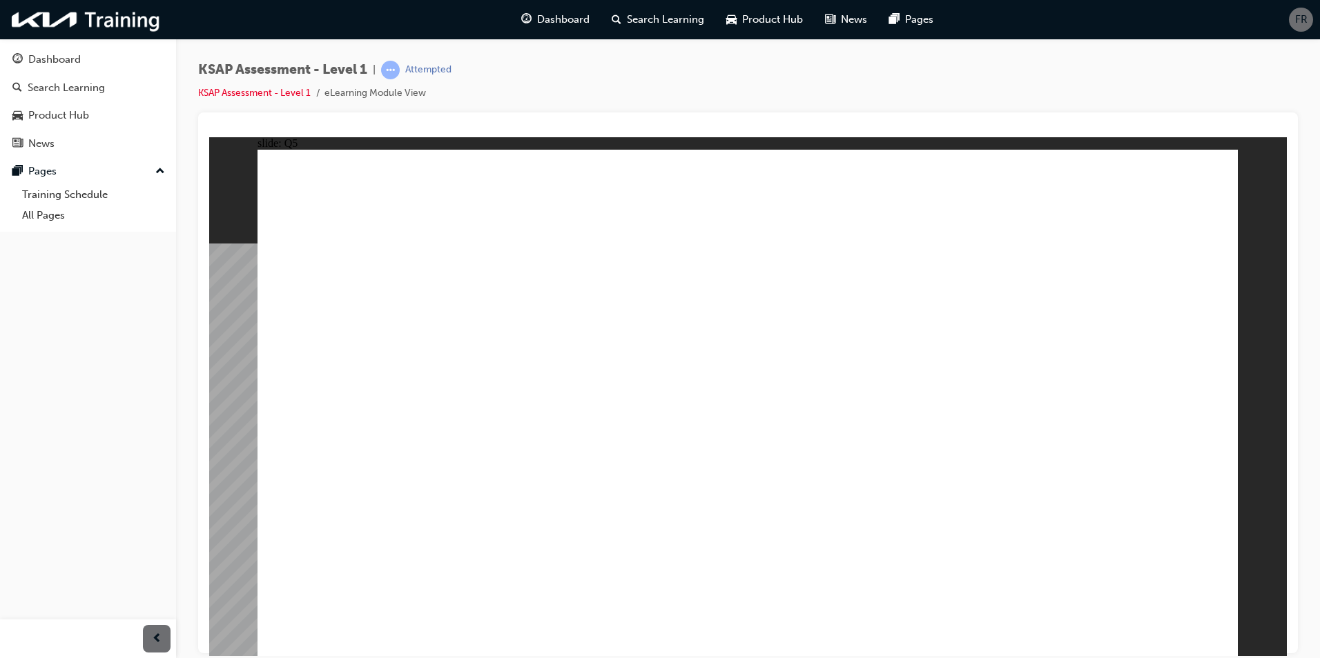
drag, startPoint x: 771, startPoint y: 326, endPoint x: 768, endPoint y: 467, distance: 140.9
radio input "true"
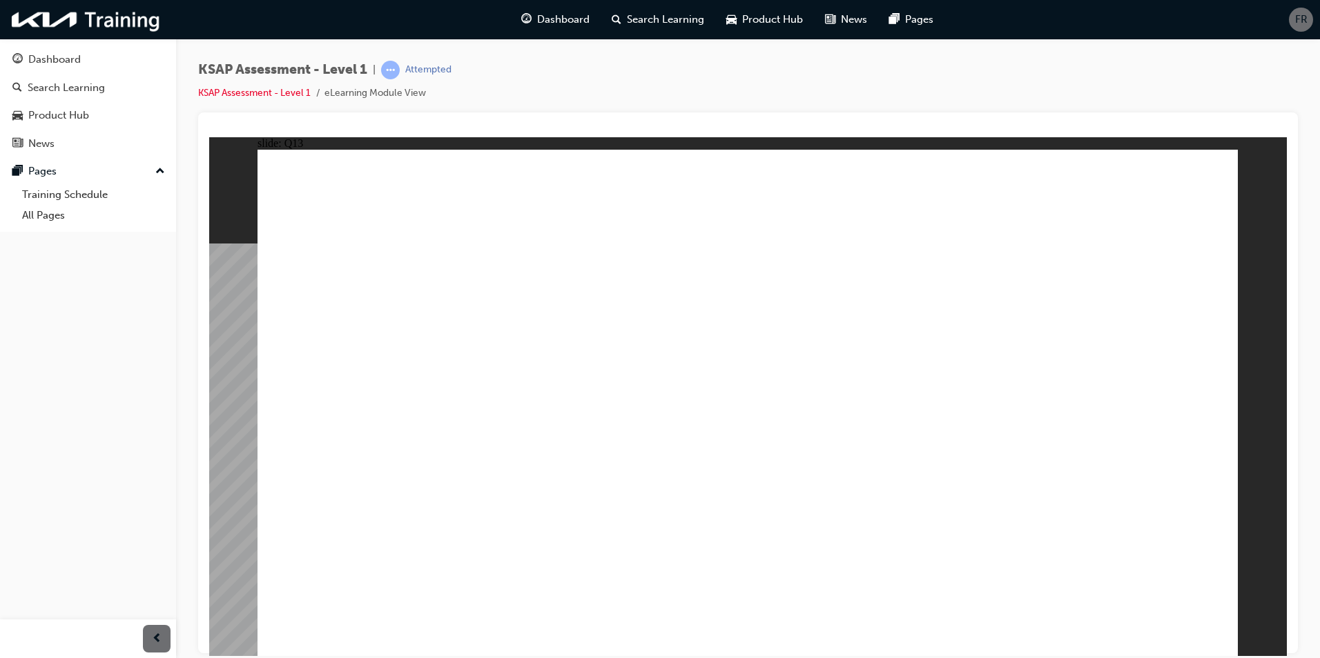
radio input "true"
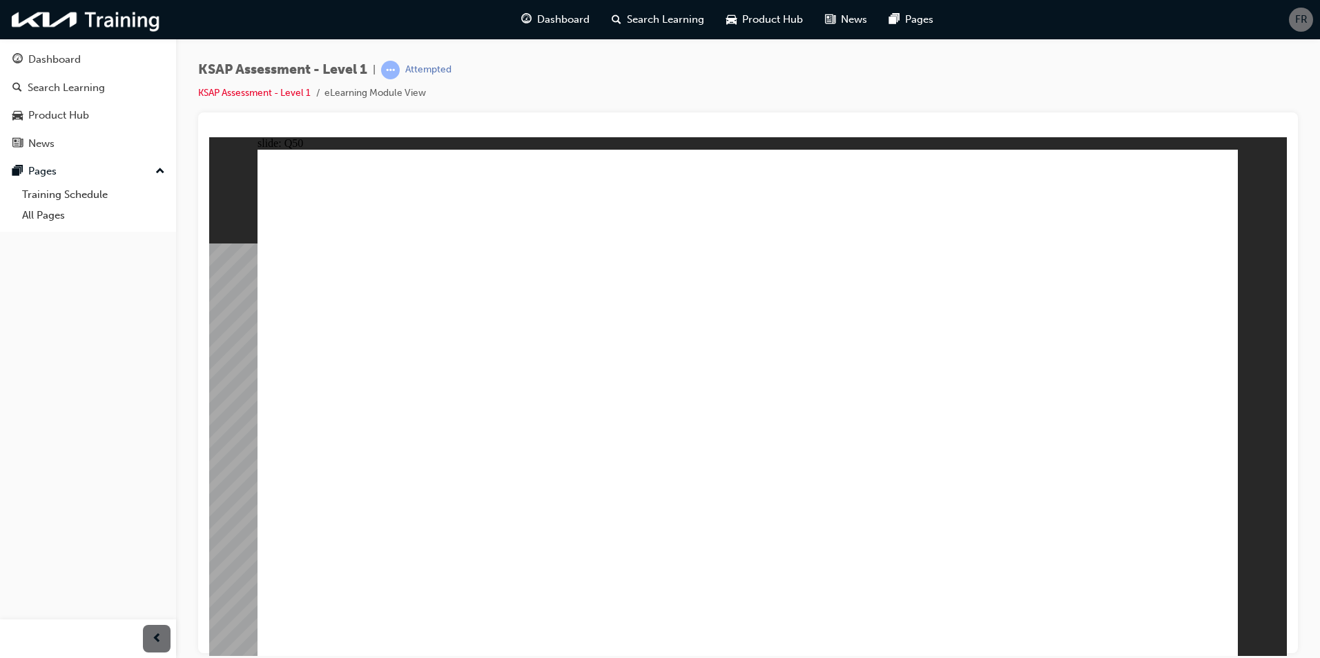
checkbox input "true"
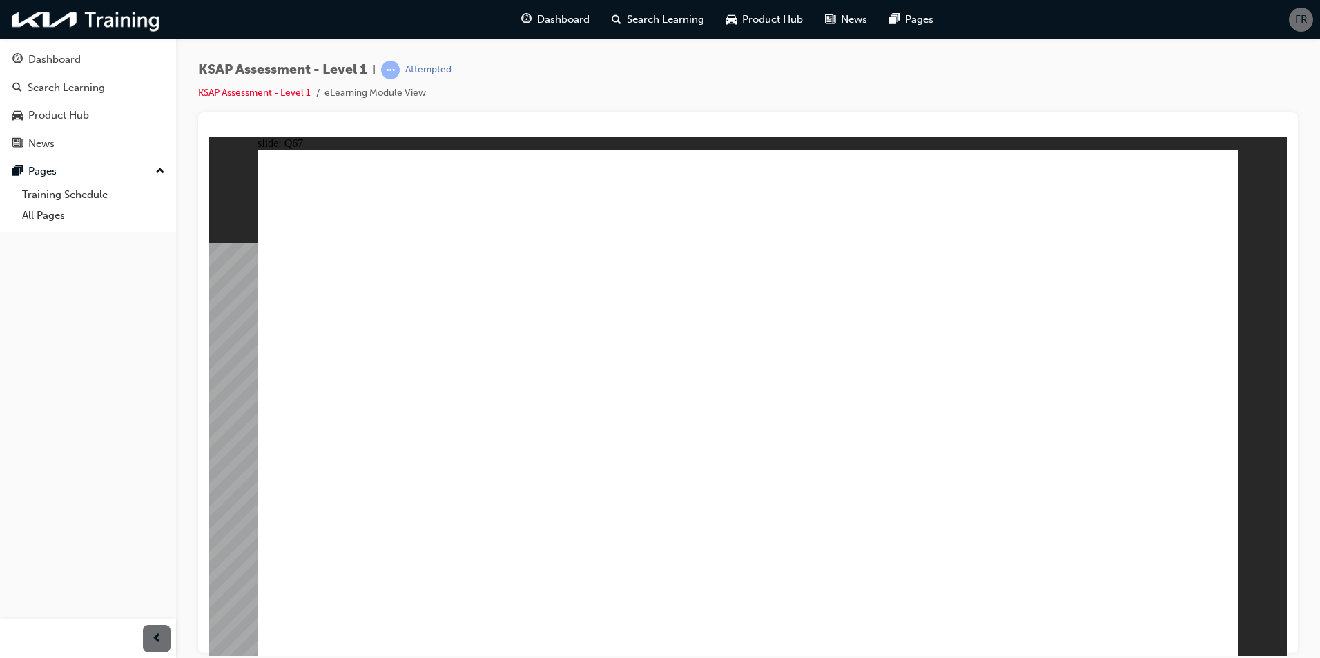
radio input "true"
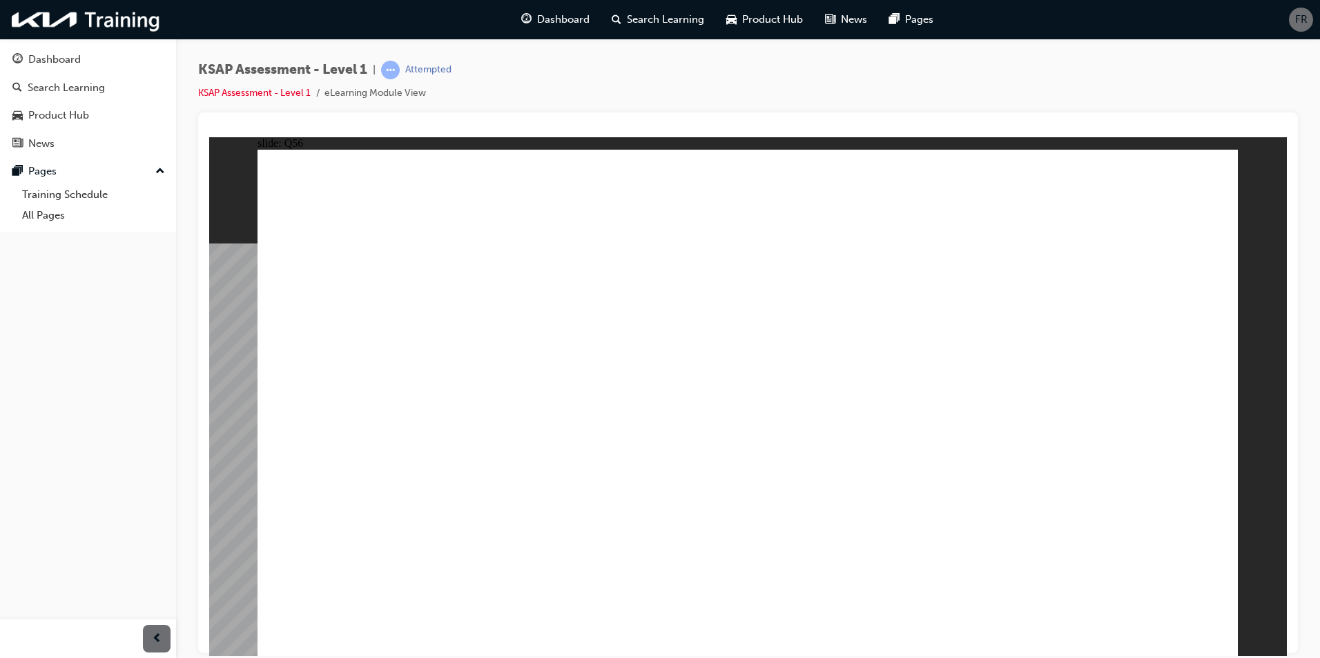
radio input "true"
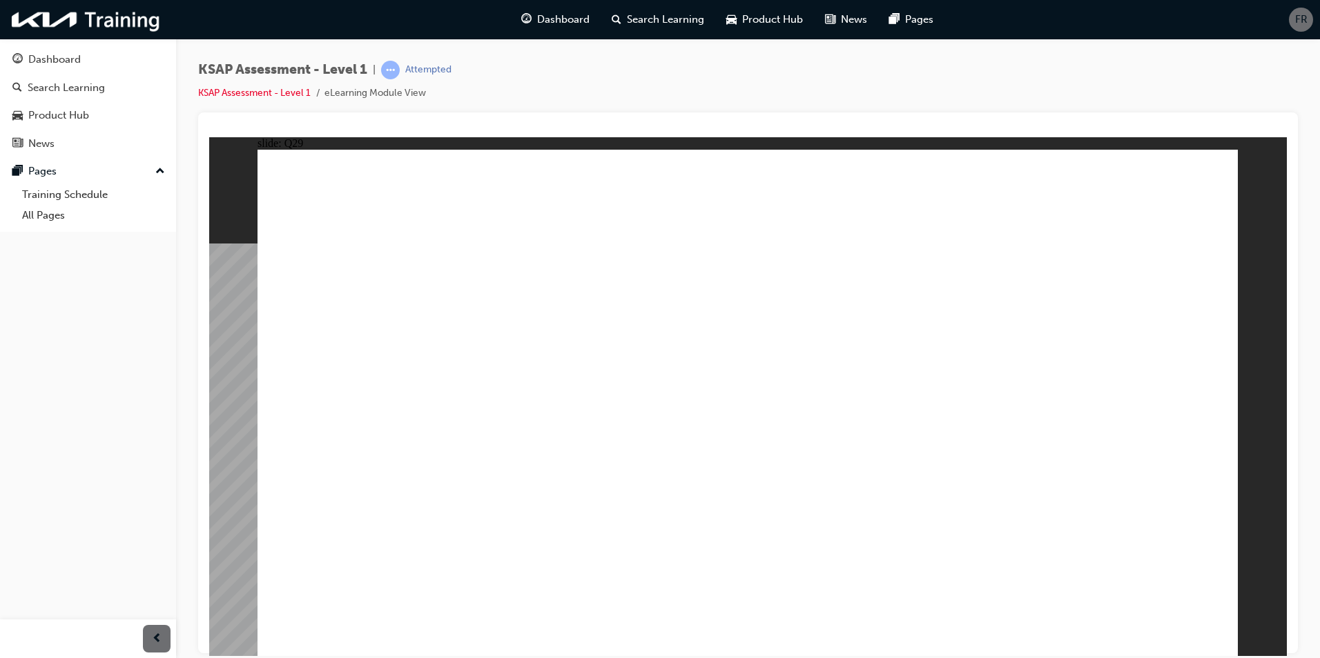
radio input "true"
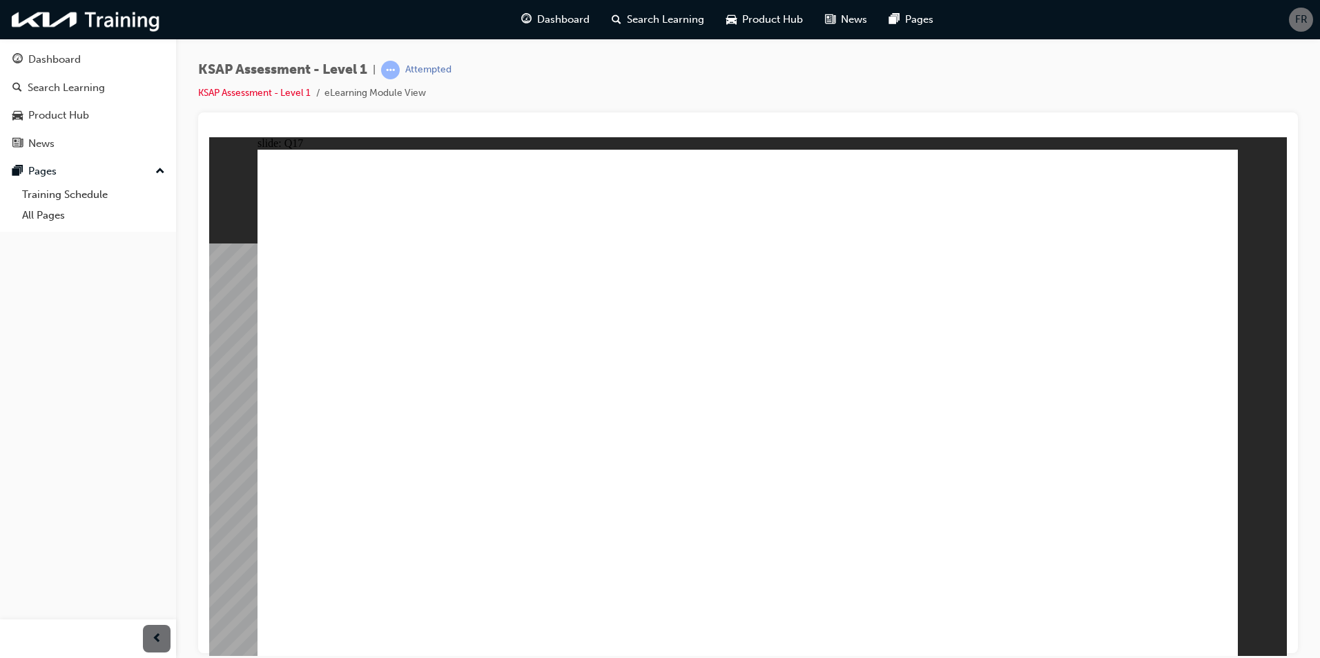
radio input "true"
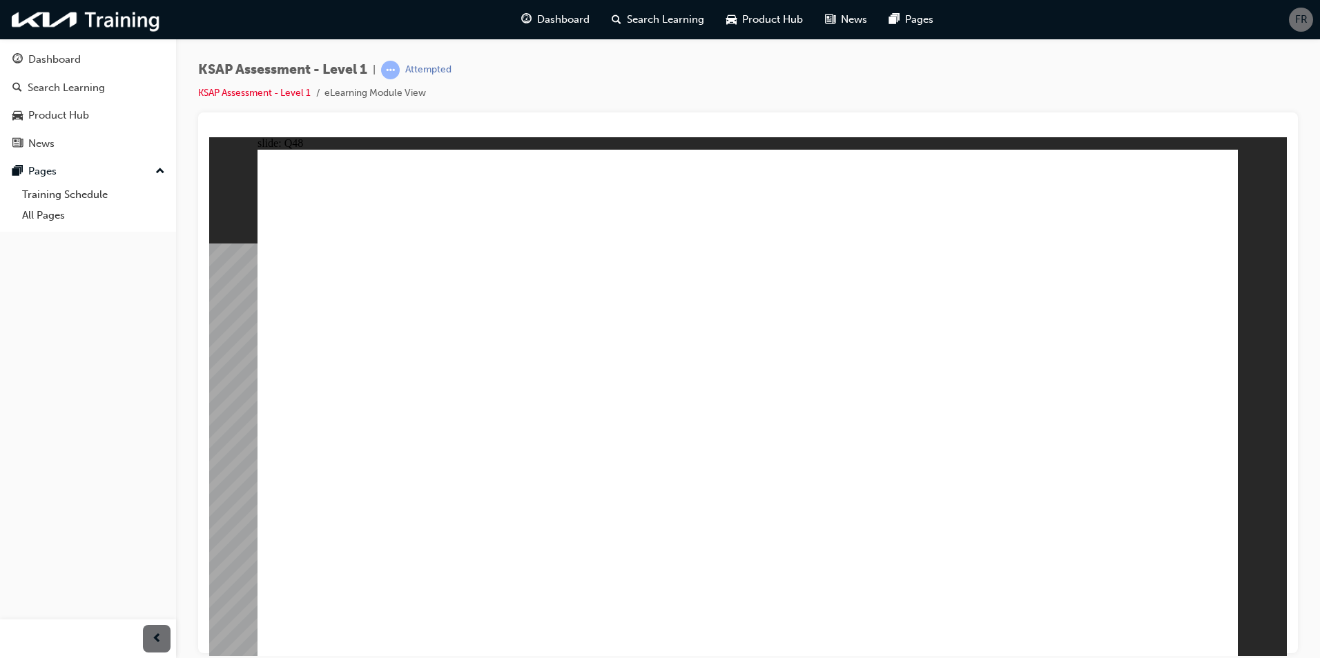
radio input "true"
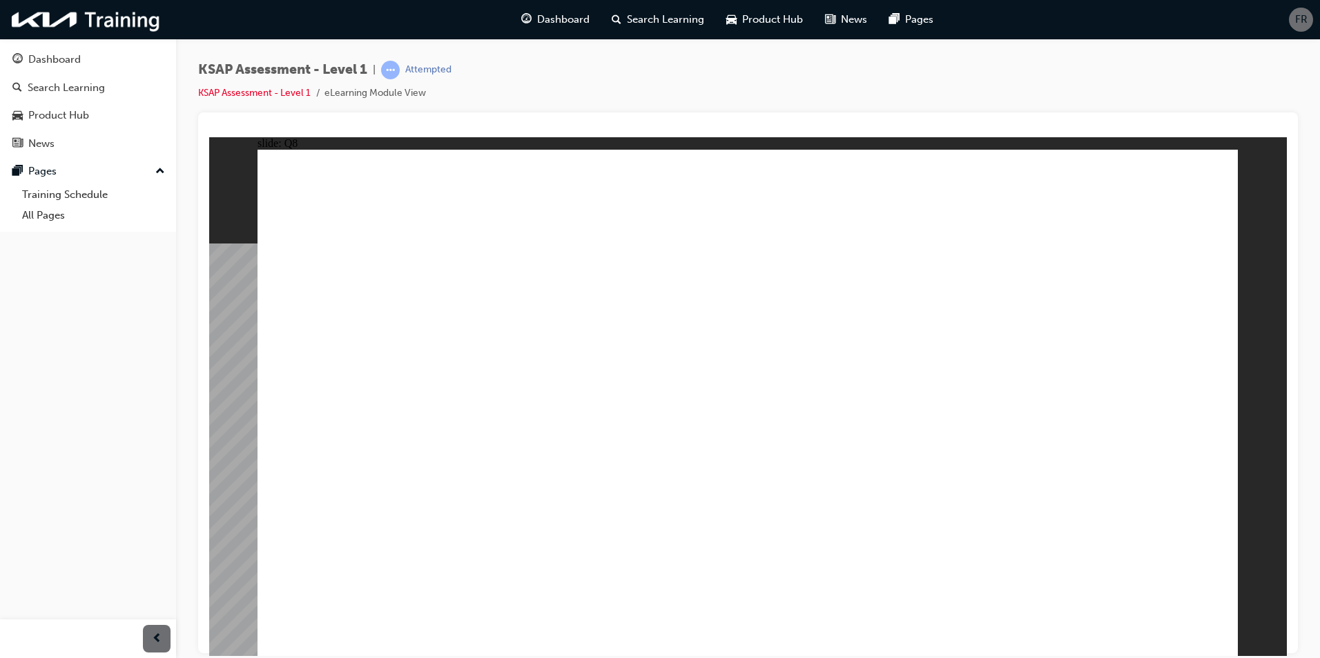
radio input "true"
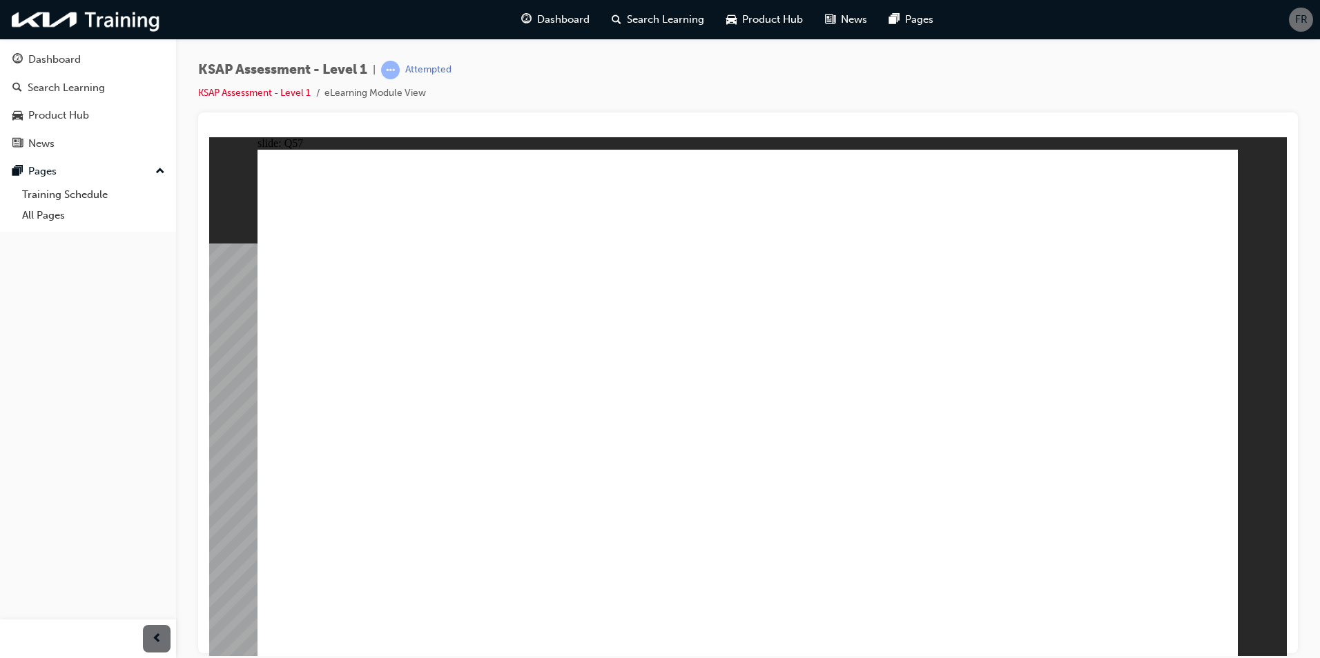
radio input "true"
drag, startPoint x: 530, startPoint y: 512, endPoint x: 538, endPoint y: 513, distance: 8.3
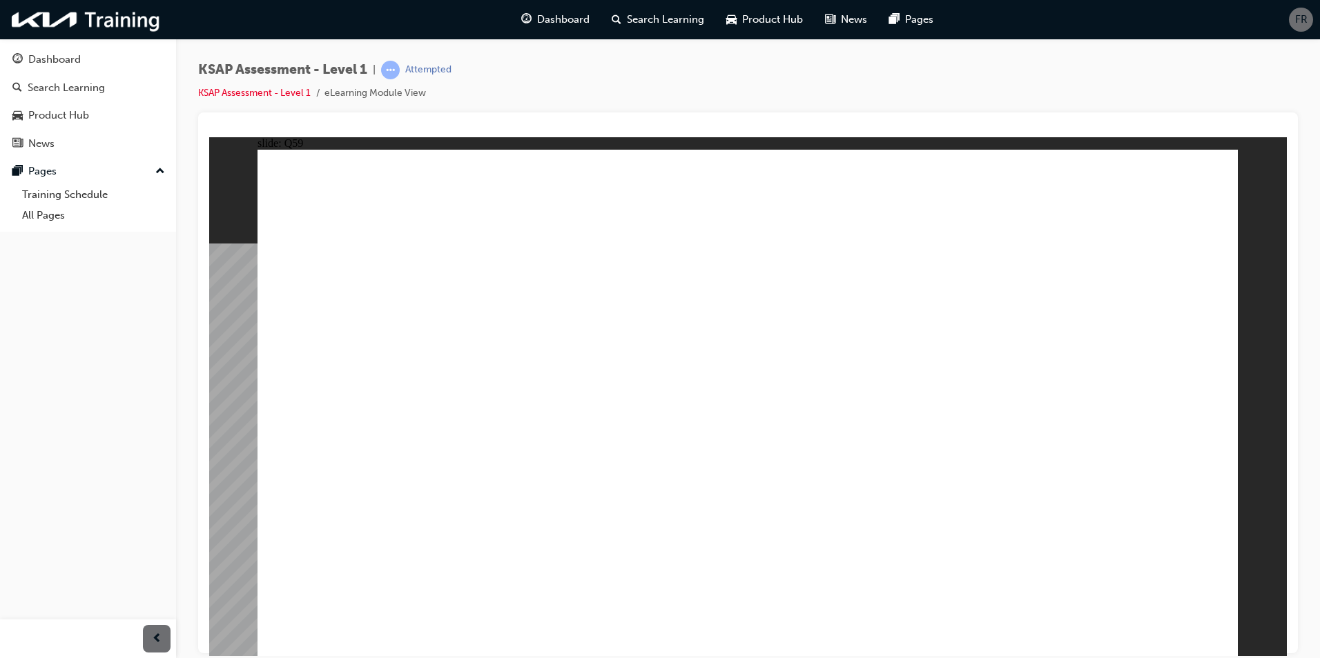
radio input "false"
radio input "true"
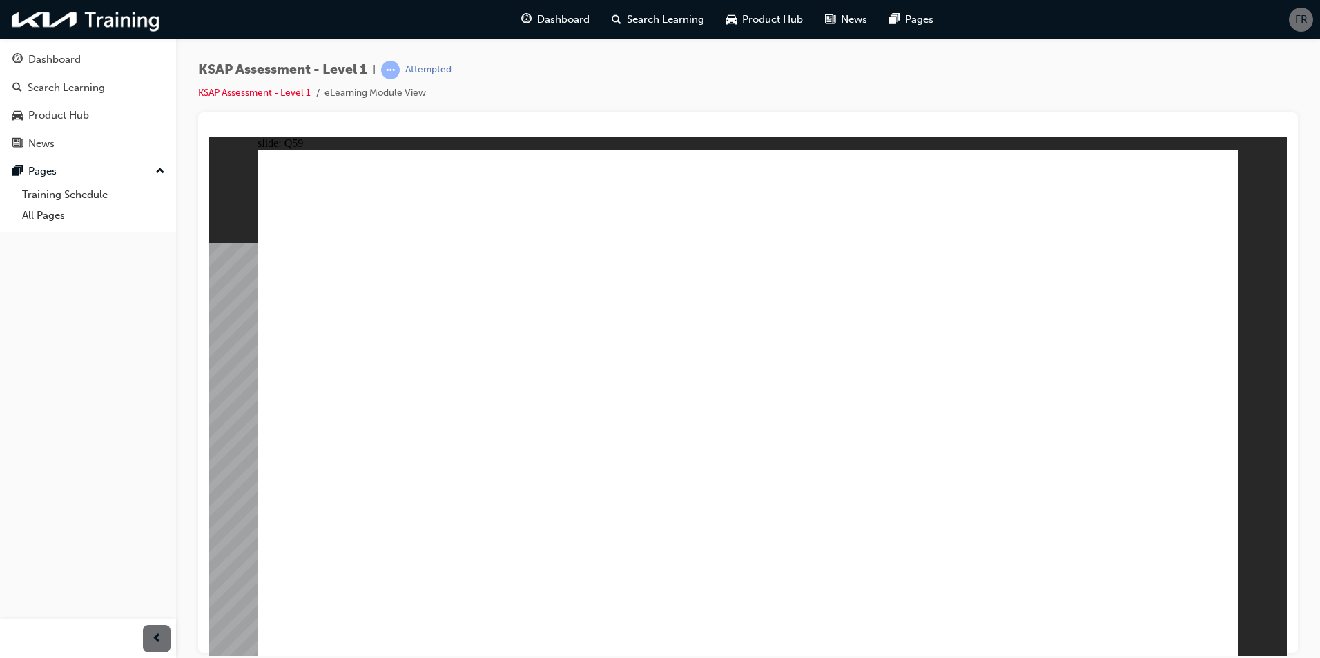
click at [277, 92] on link "KSAP Assessment - Level 1" at bounding box center [254, 93] width 113 height 12
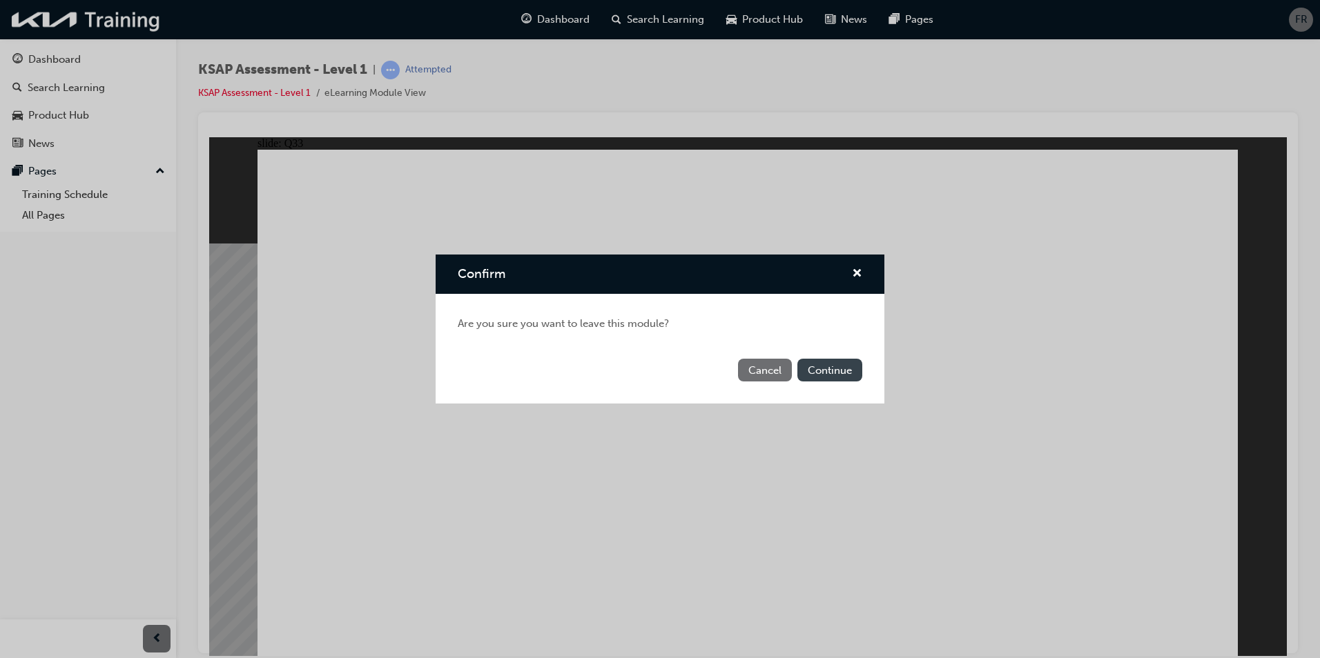
click at [837, 369] on button "Continue" at bounding box center [829, 370] width 65 height 23
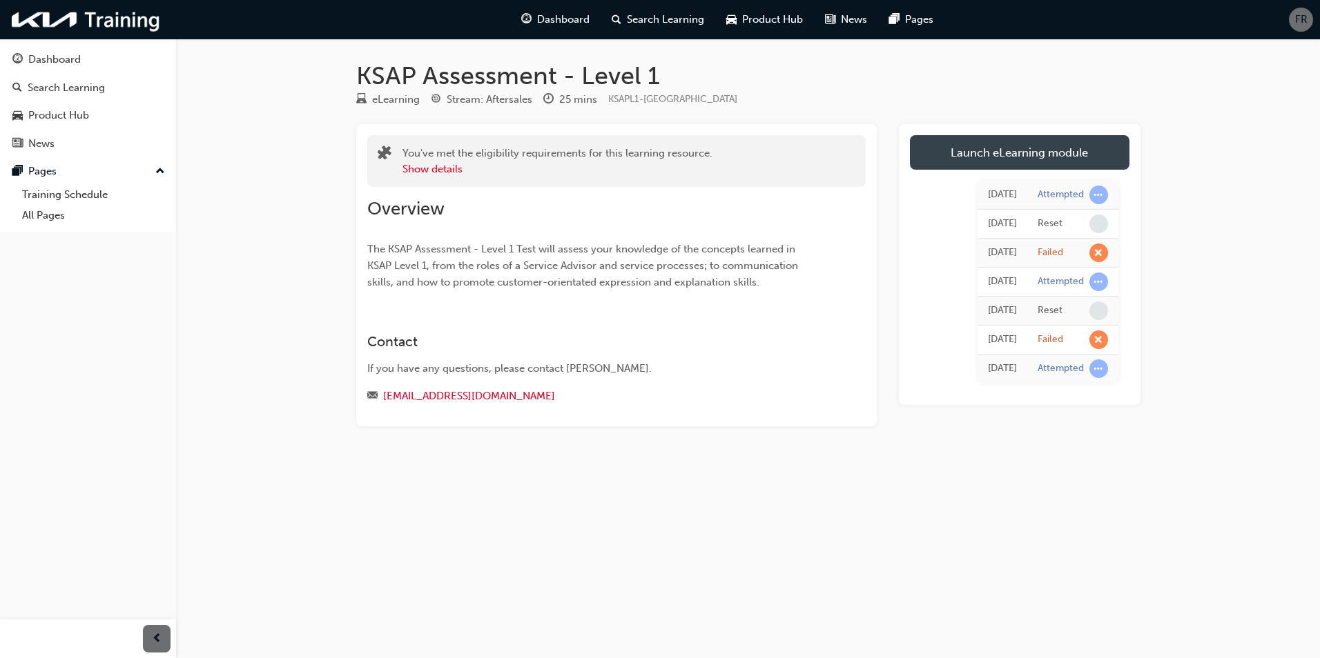
click at [1026, 148] on link "Launch eLearning module" at bounding box center [1019, 152] width 219 height 35
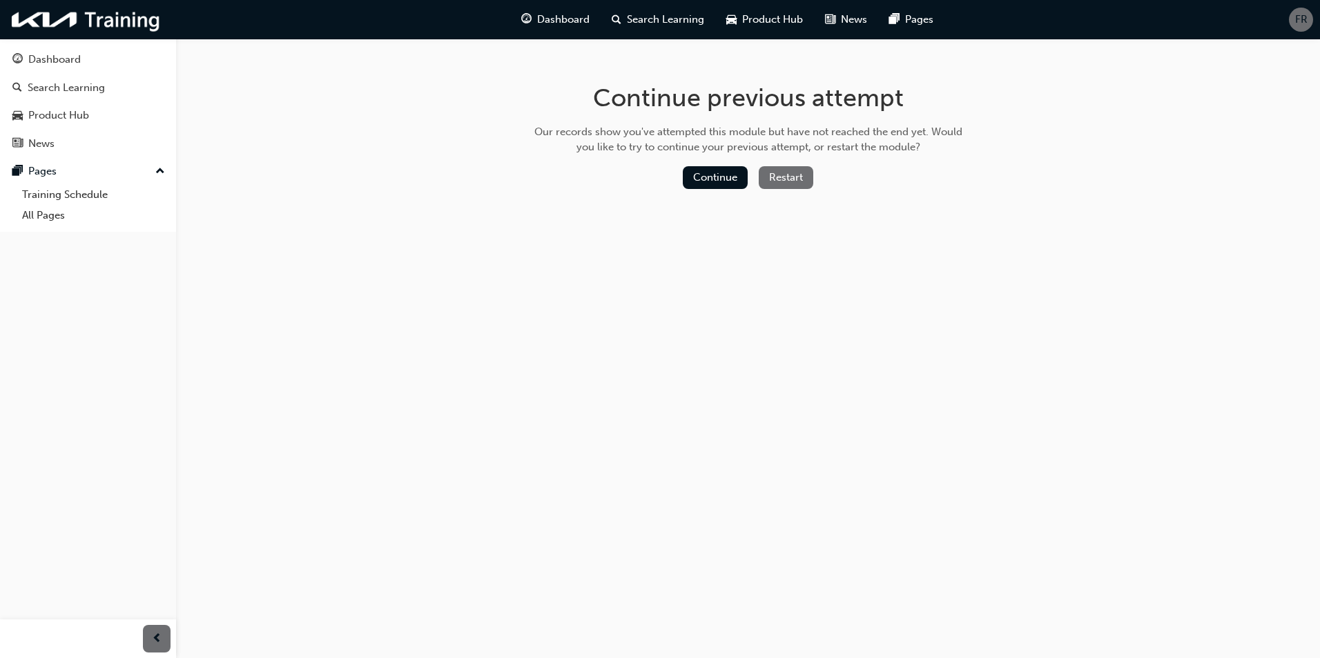
click at [784, 179] on button "Restart" at bounding box center [786, 177] width 55 height 23
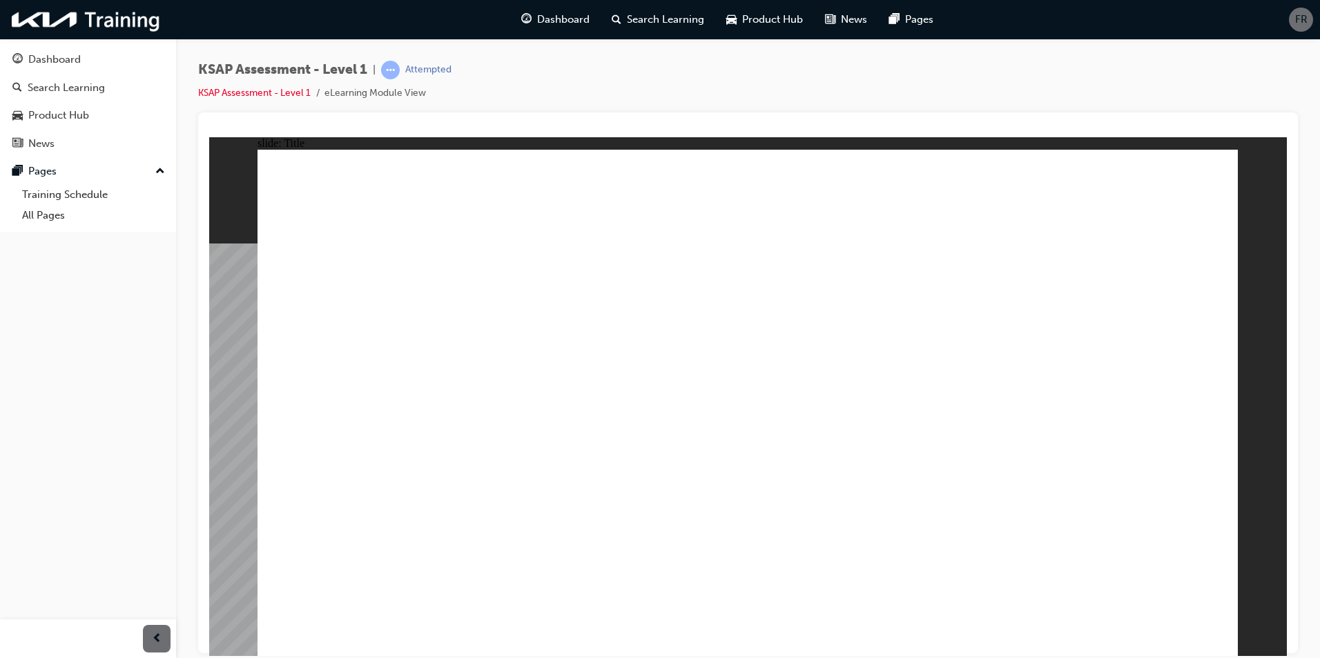
radio input "true"
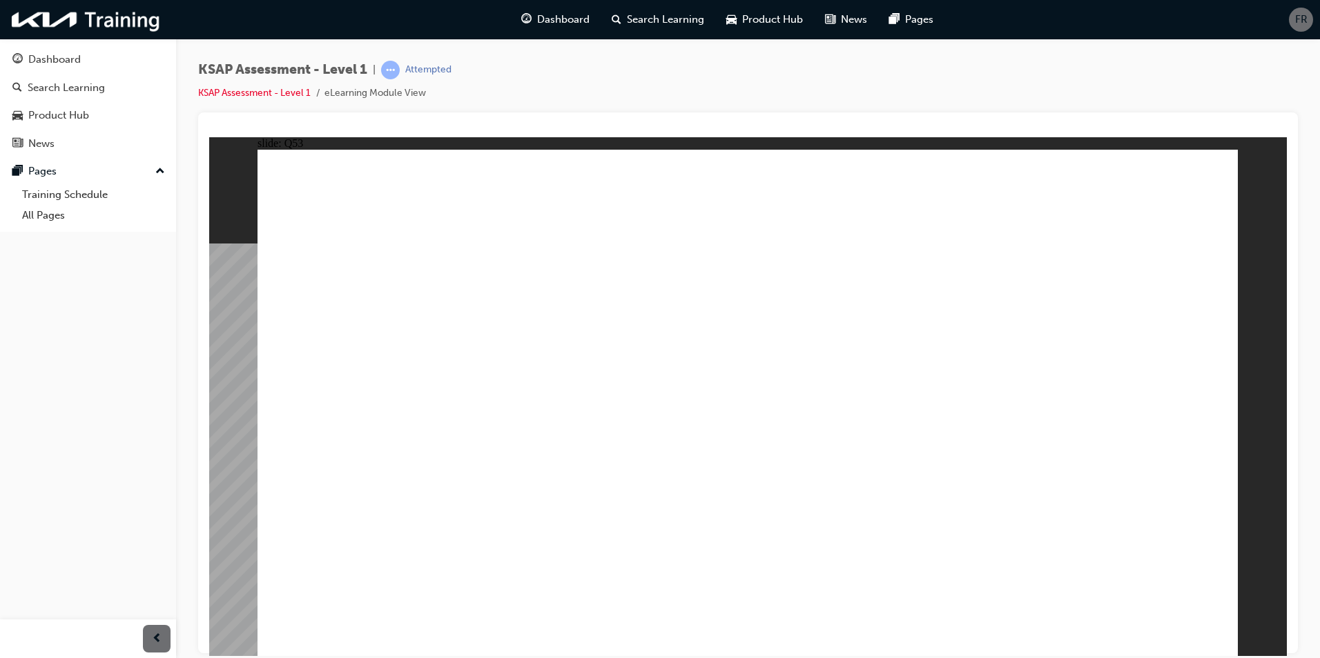
radio input "true"
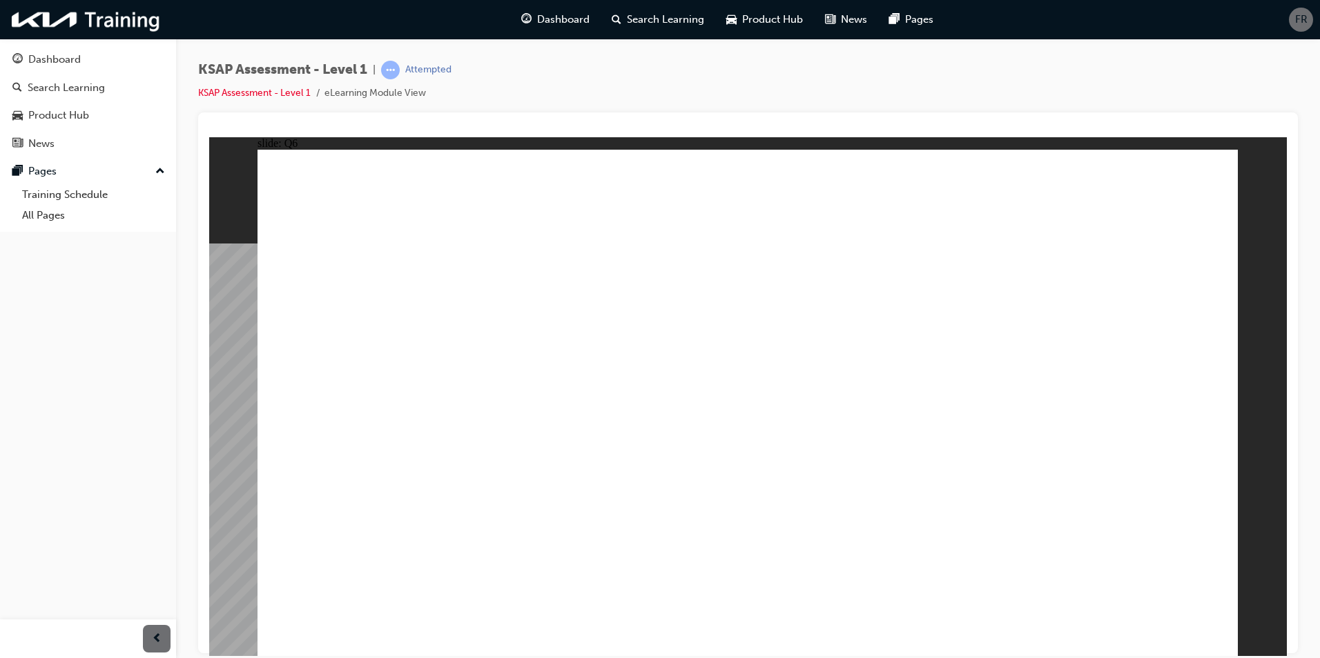
radio input "true"
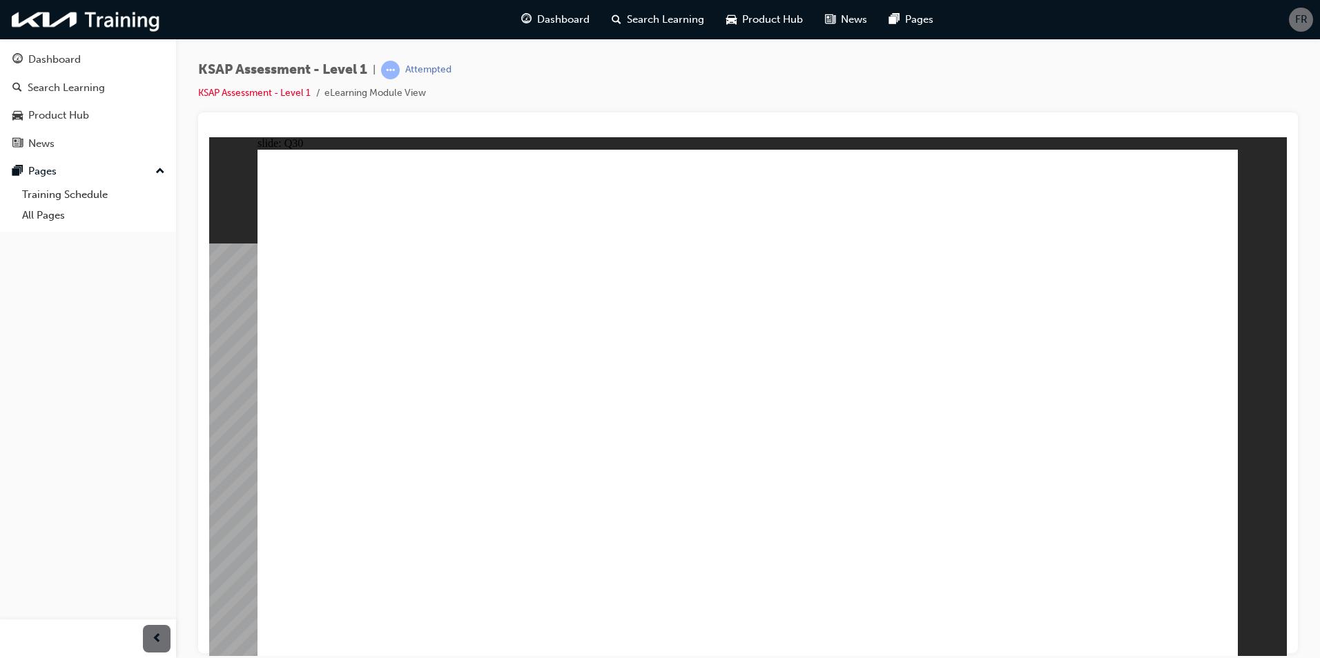
radio input "true"
